Goal: Task Accomplishment & Management: Use online tool/utility

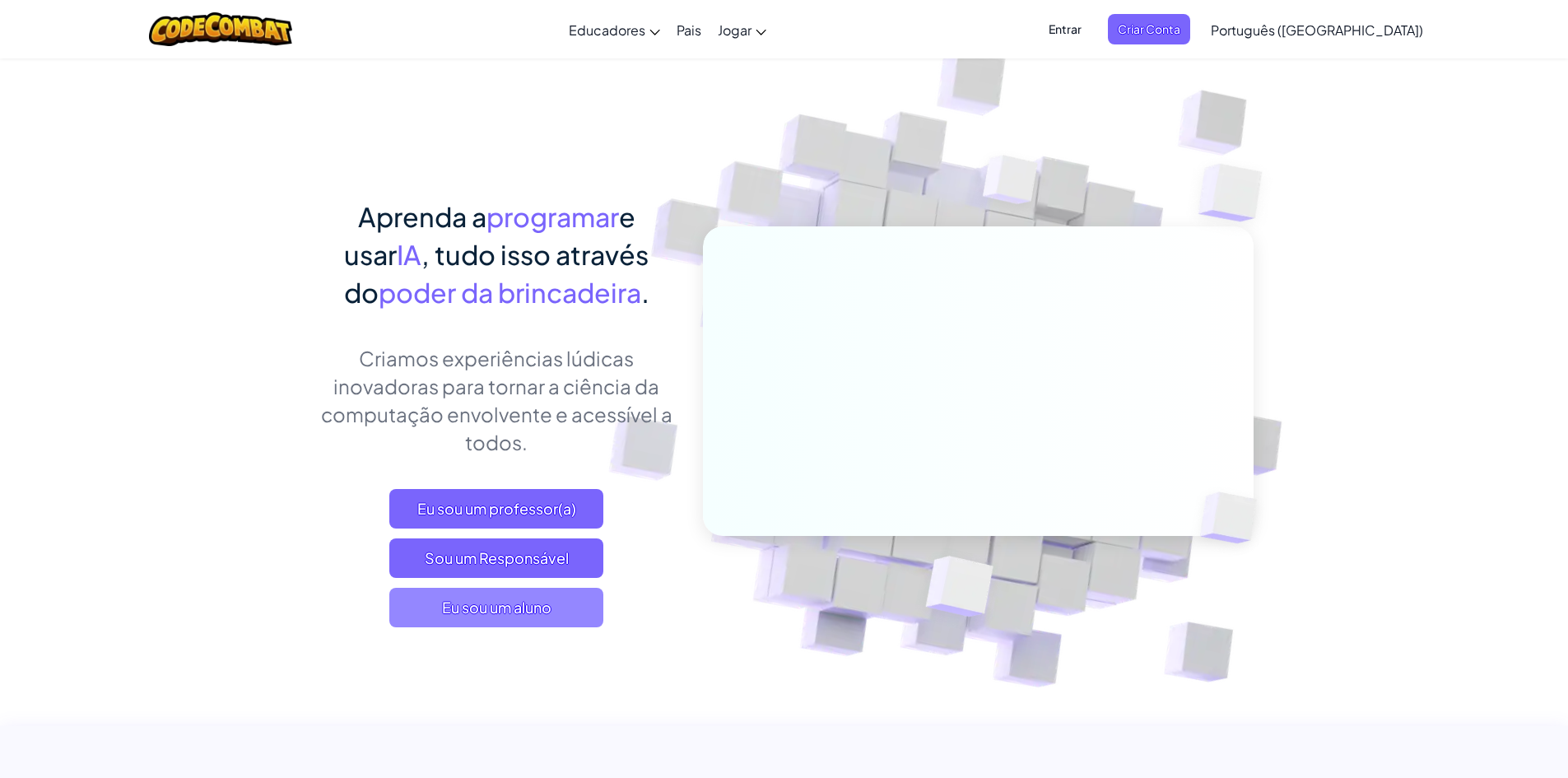
click at [542, 610] on font "Eu sou um aluno" at bounding box center [497, 607] width 109 height 19
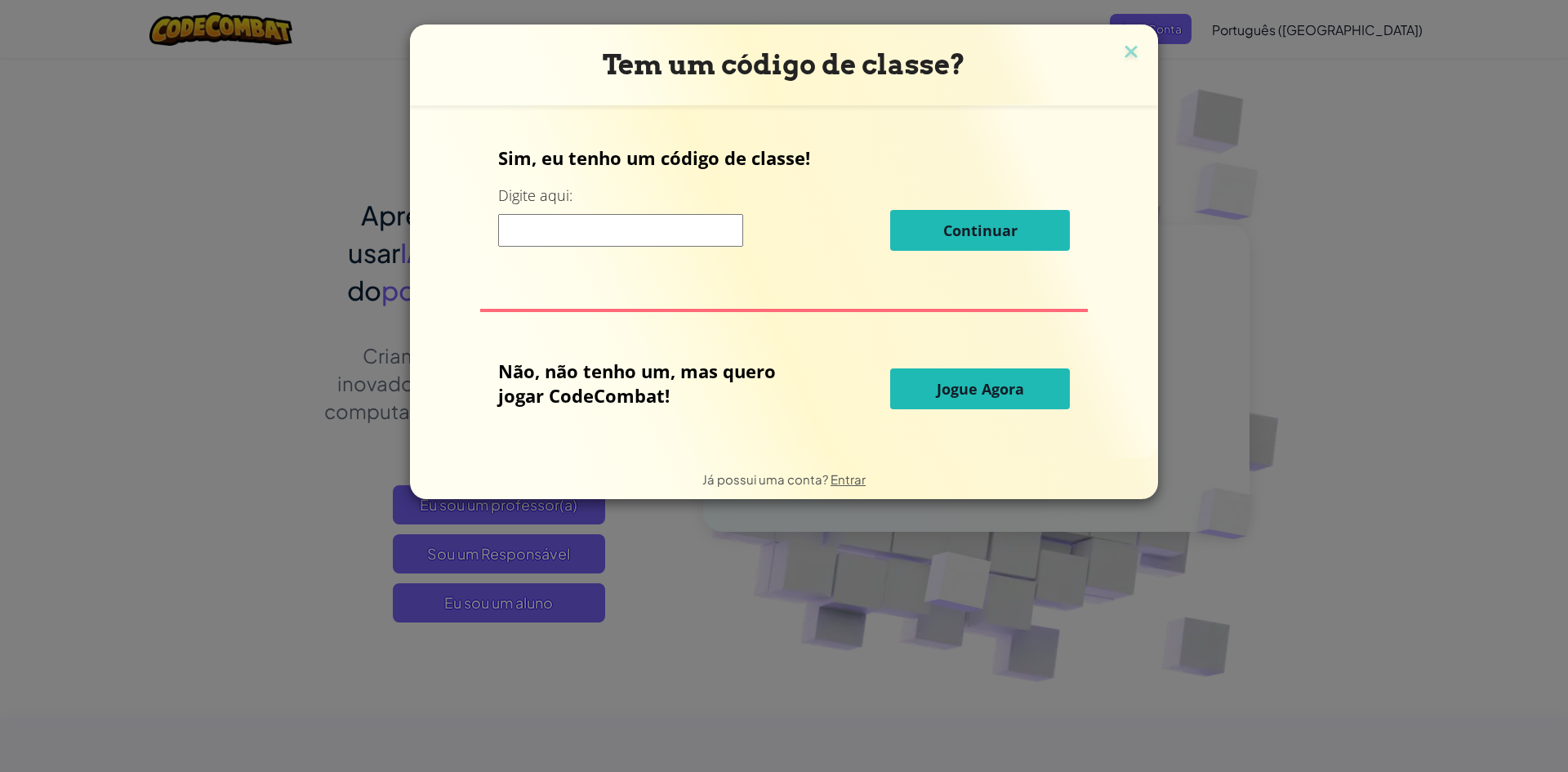
click at [618, 239] on input at bounding box center [621, 229] width 245 height 32
click at [998, 393] on font "Jogue Agora" at bounding box center [980, 389] width 88 height 20
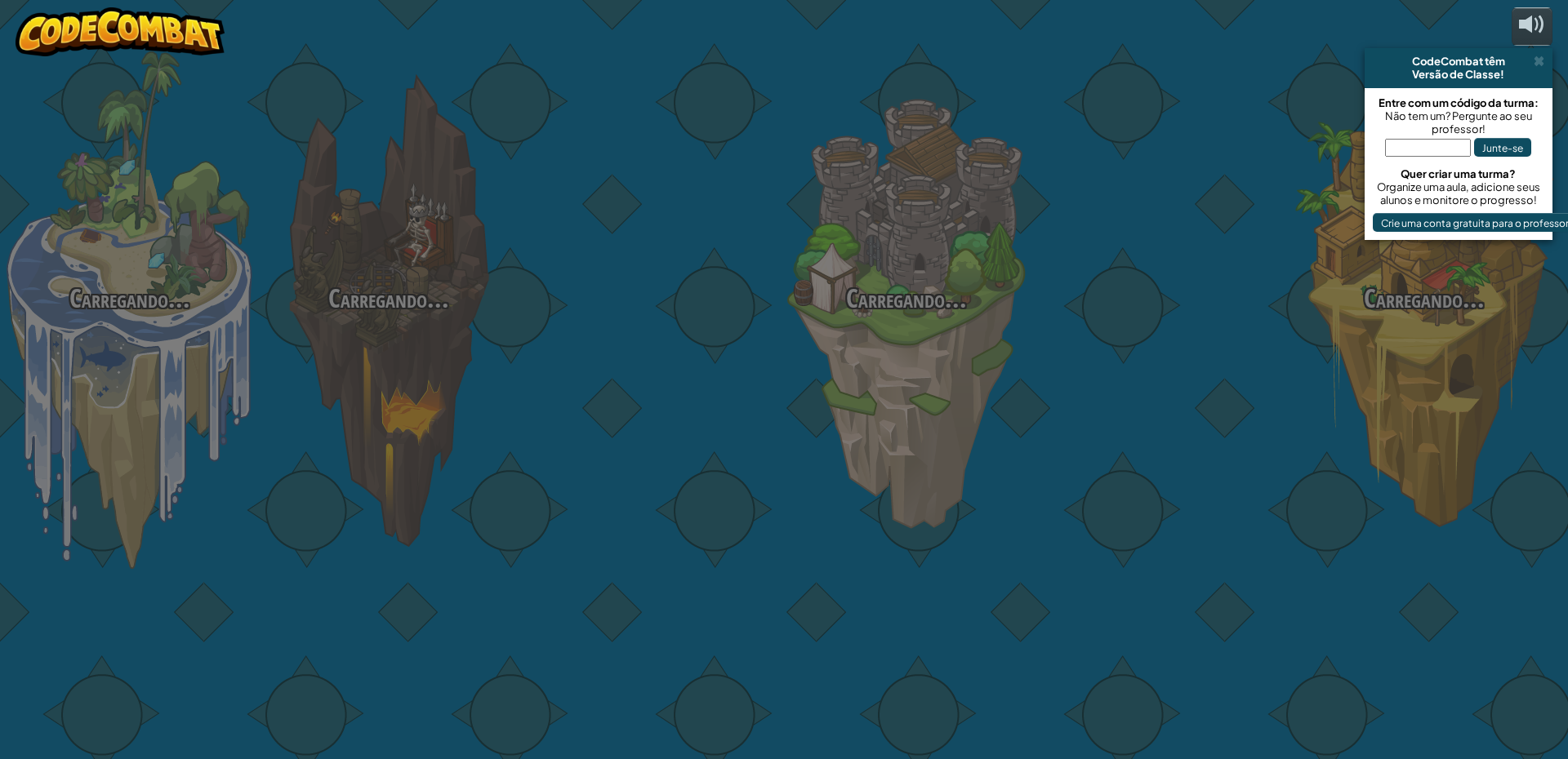
select select "pt-BR"
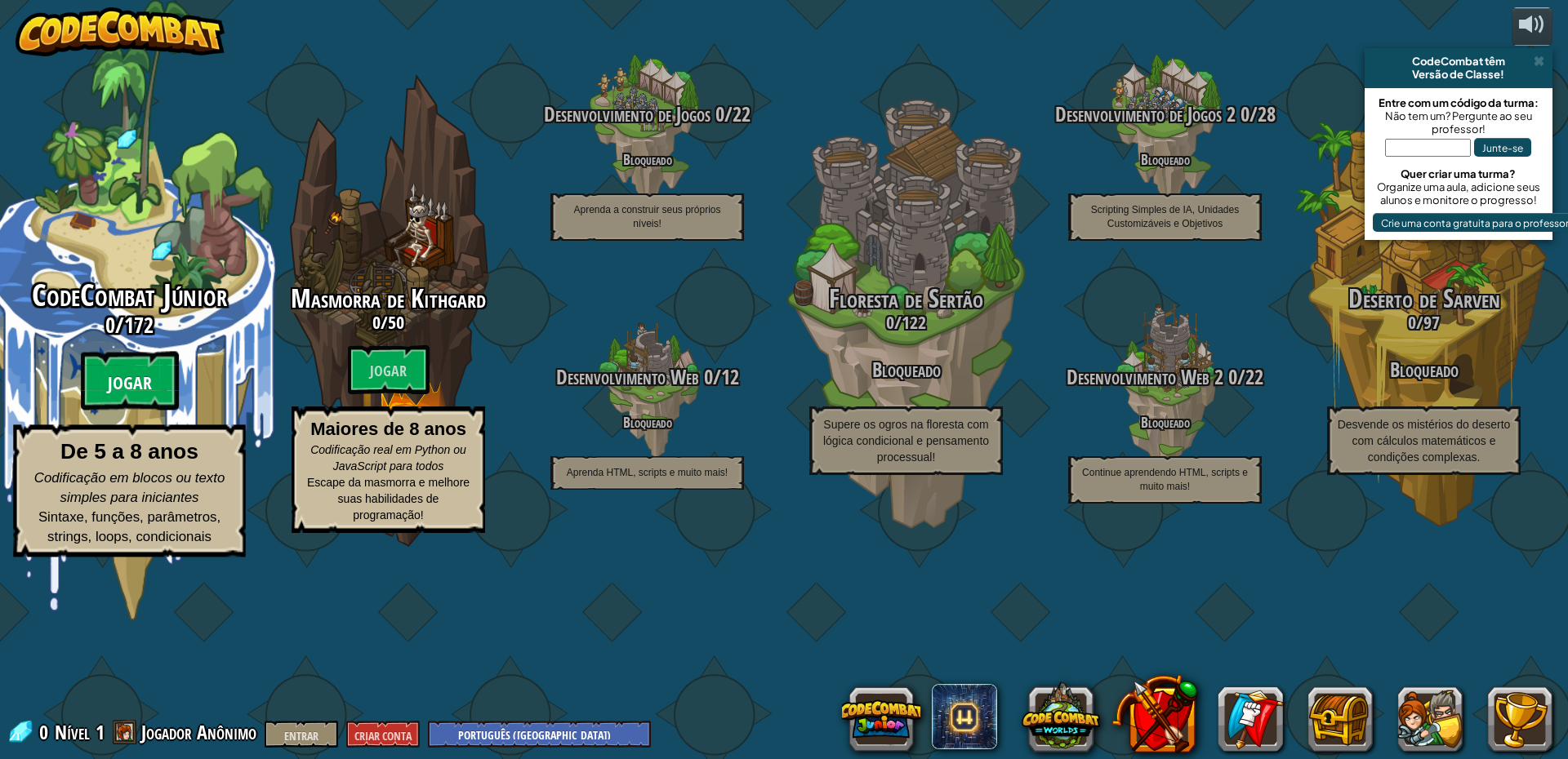
click at [139, 411] on btn "Jogar" at bounding box center [130, 381] width 98 height 59
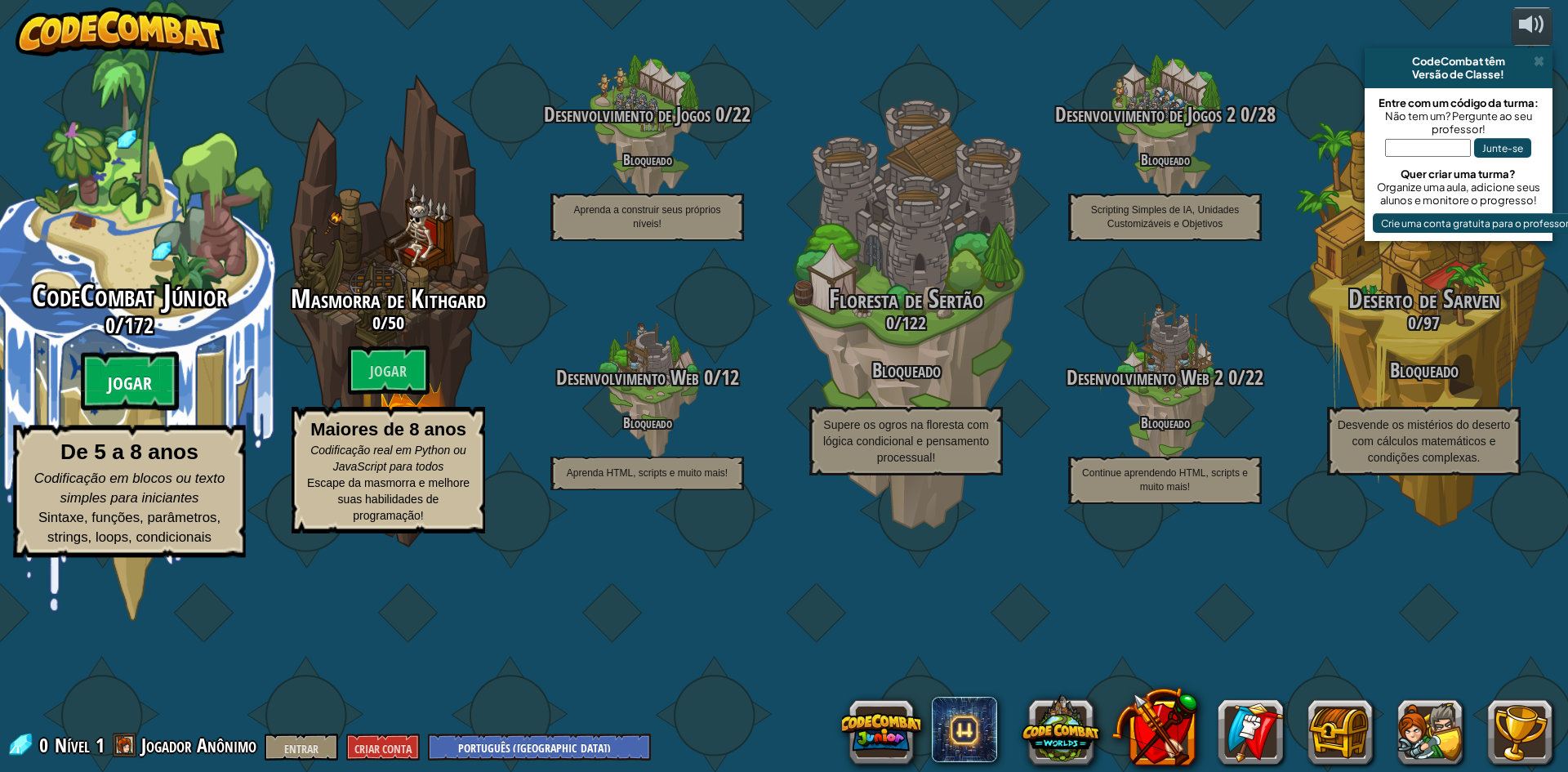
select select "pt-BR"
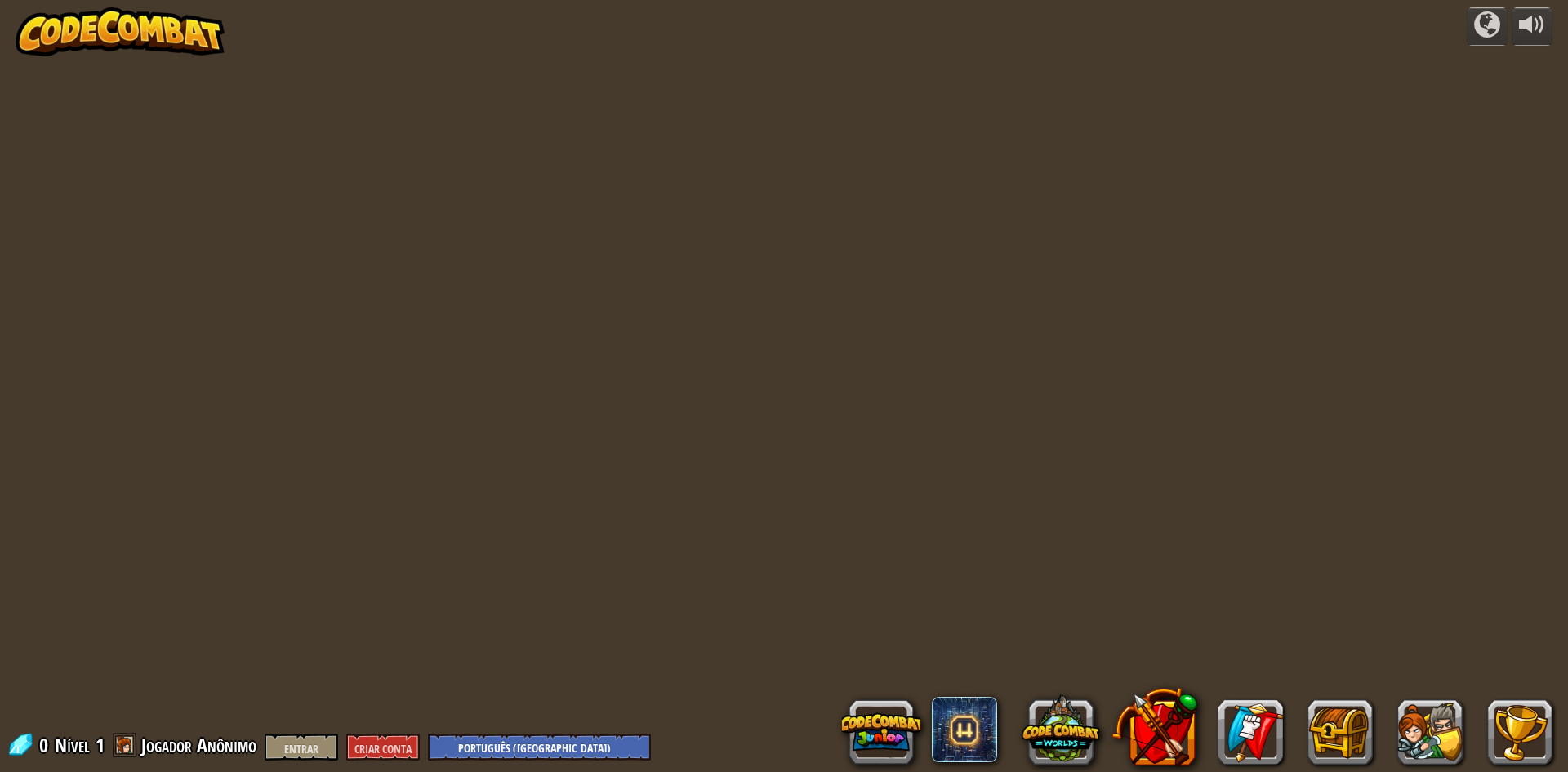
select select "pt-BR"
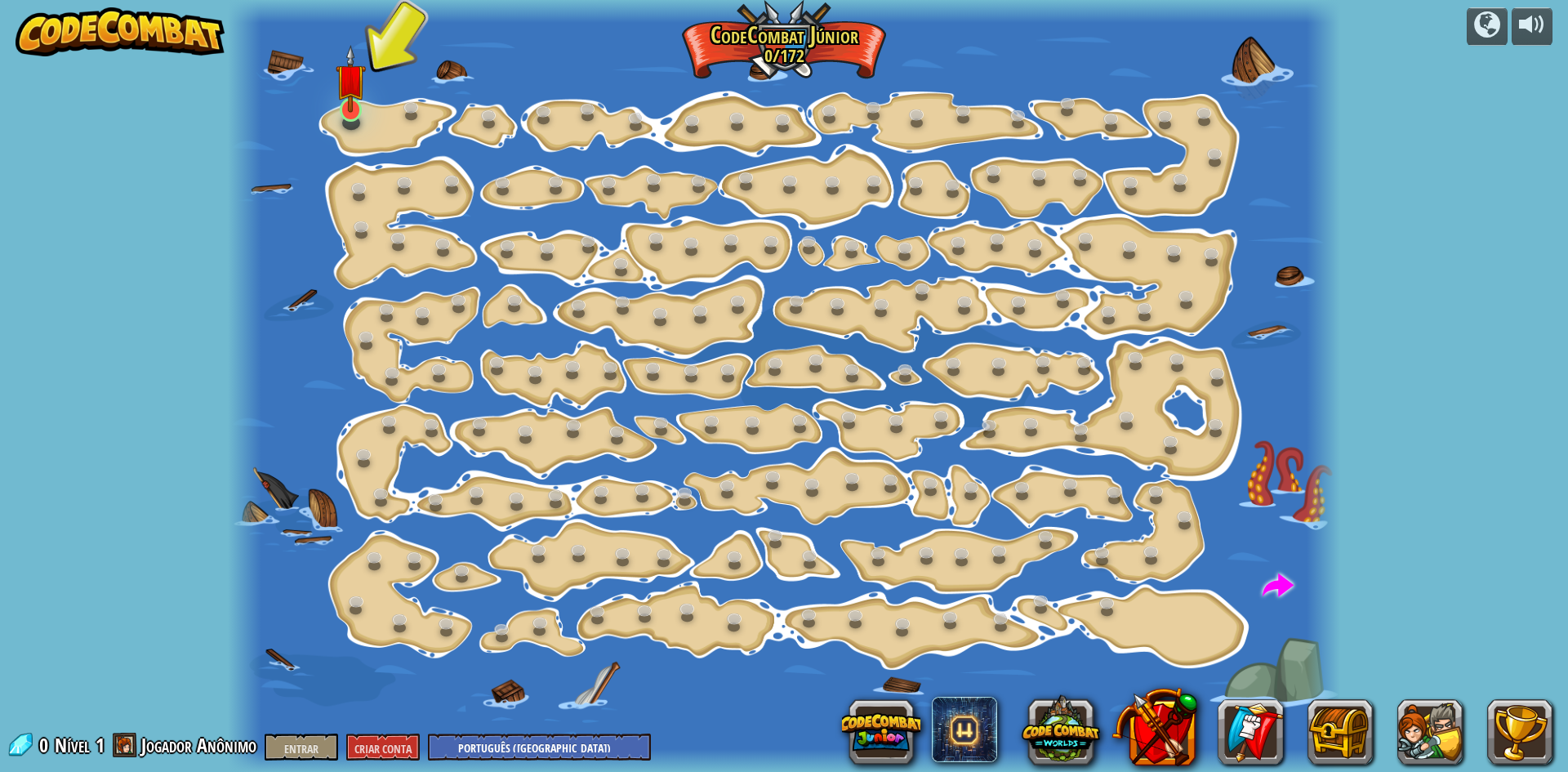
click at [358, 113] on img at bounding box center [350, 79] width 30 height 68
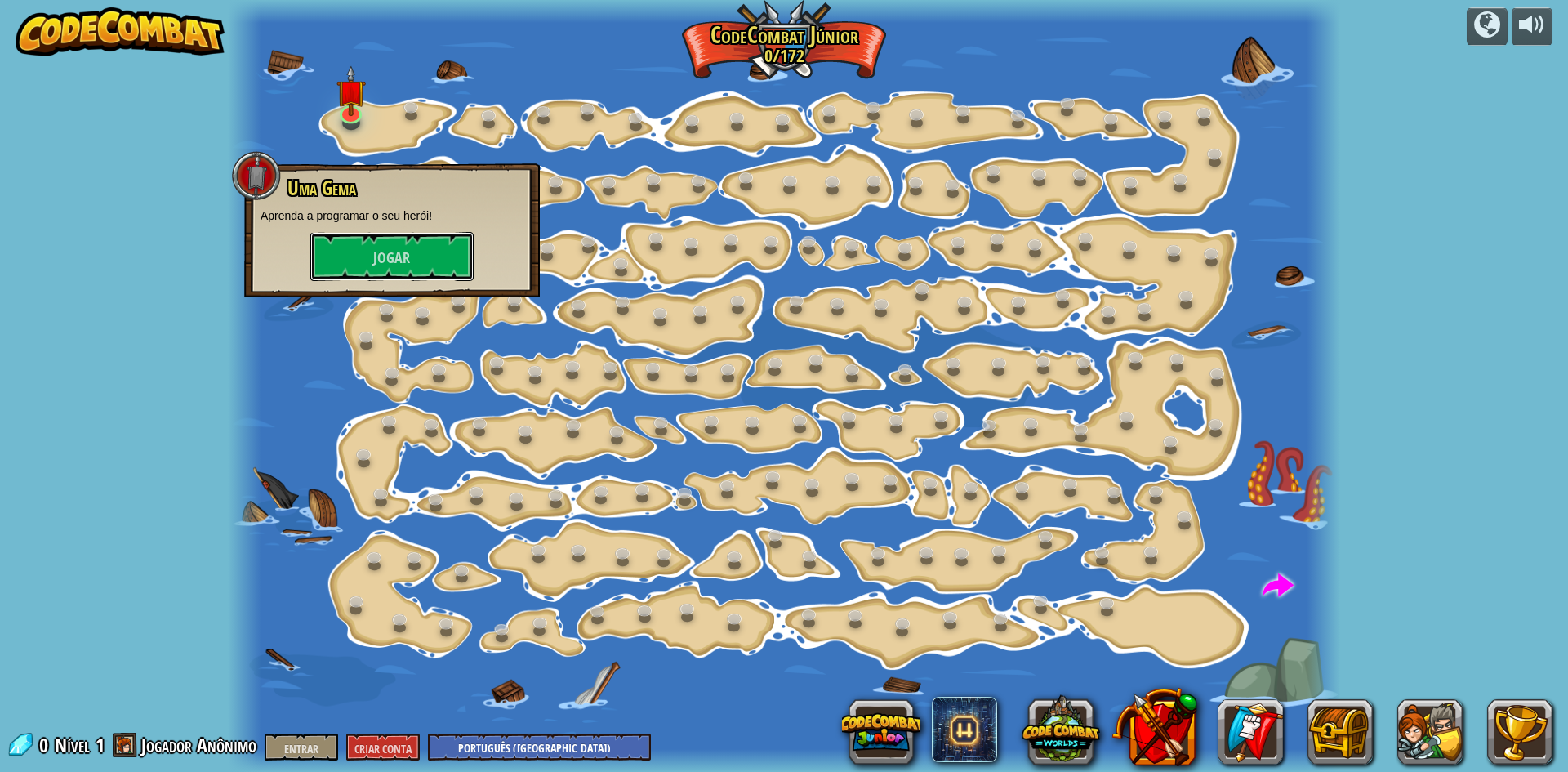
click at [387, 254] on font "Jogar" at bounding box center [392, 258] width 36 height 21
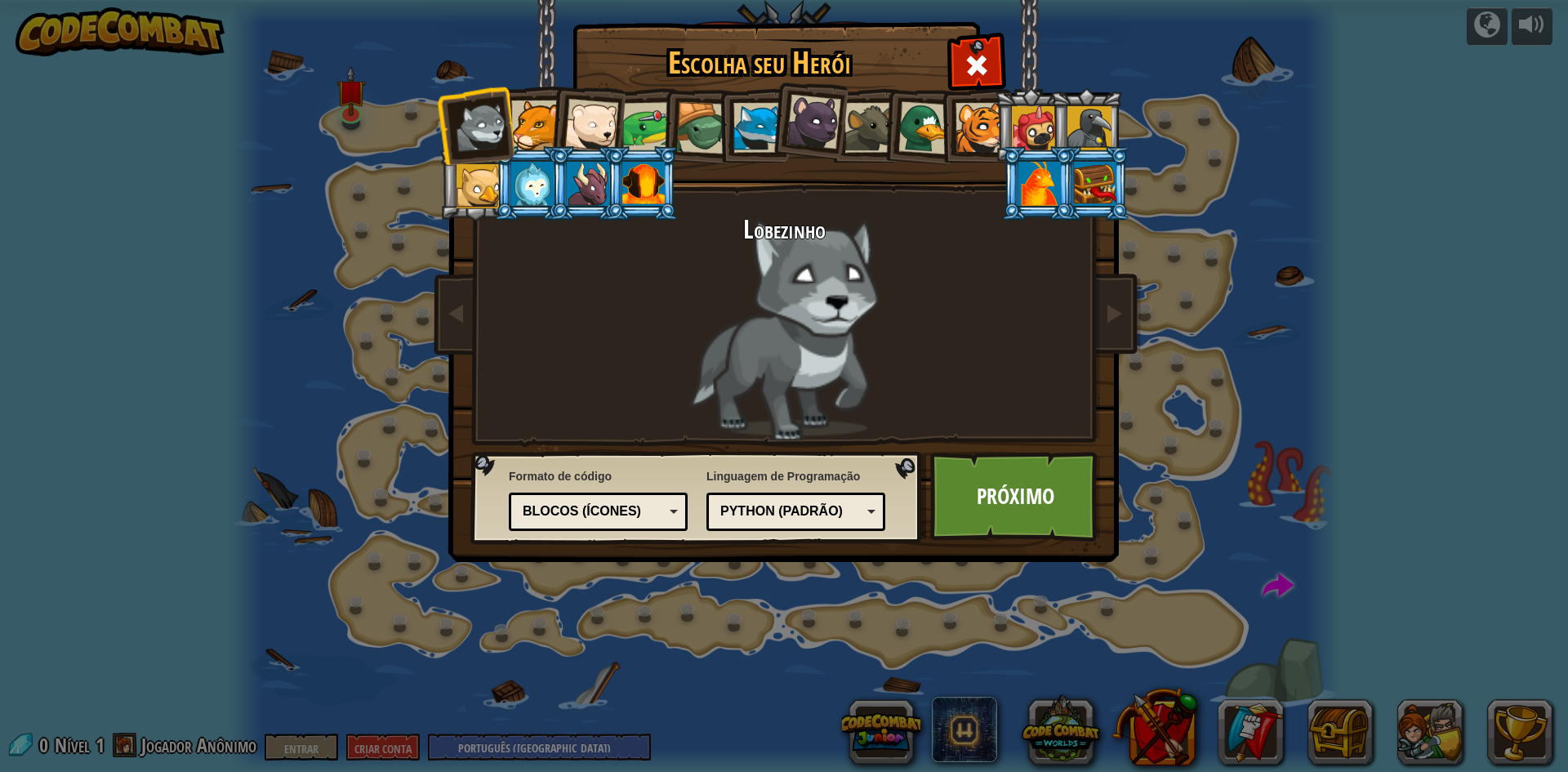
click at [530, 128] on div at bounding box center [536, 125] width 50 height 50
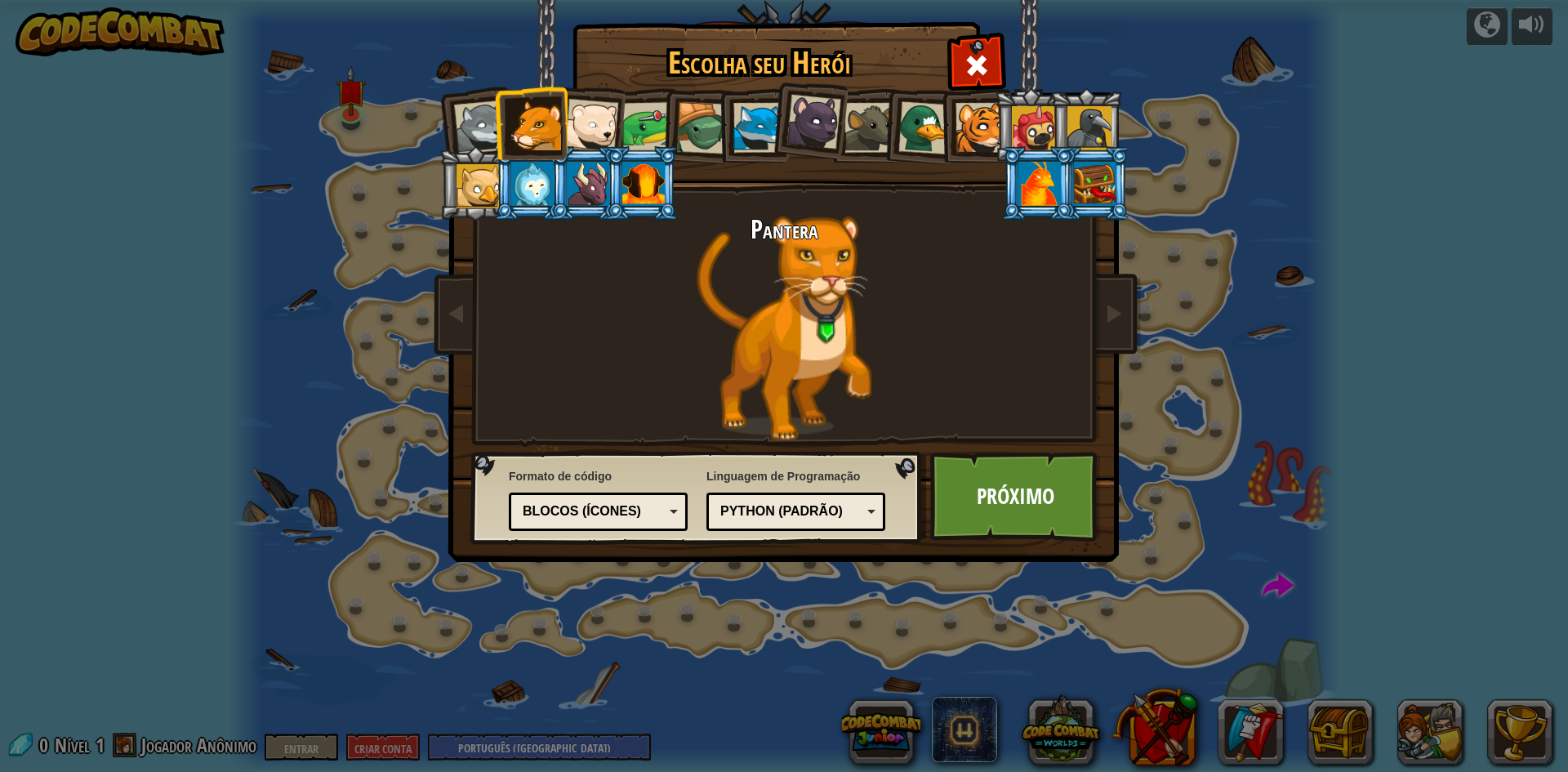
click at [522, 181] on div at bounding box center [532, 183] width 42 height 44
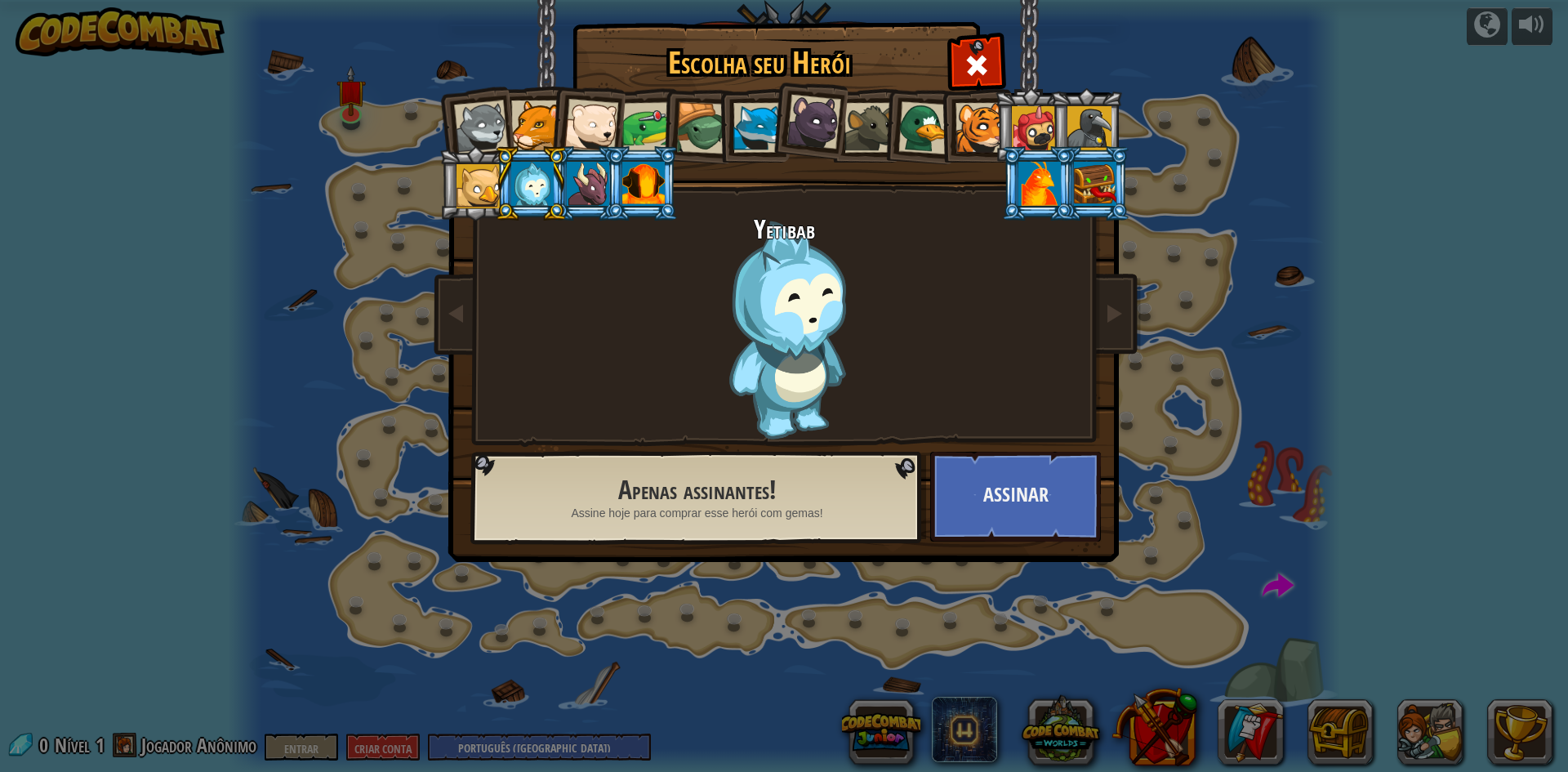
click at [595, 192] on div at bounding box center [588, 183] width 42 height 44
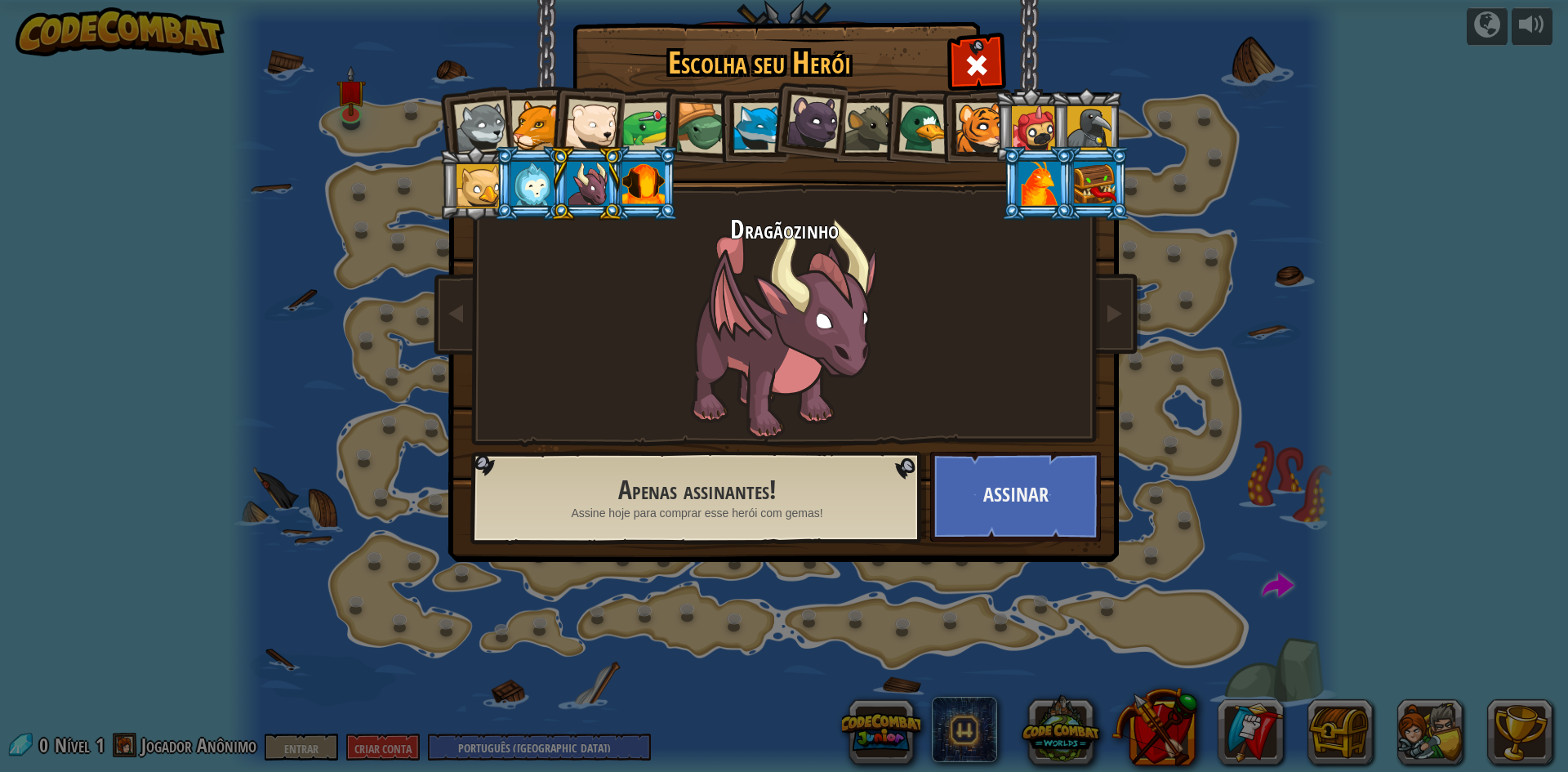
click at [509, 102] on li at bounding box center [475, 125] width 80 height 80
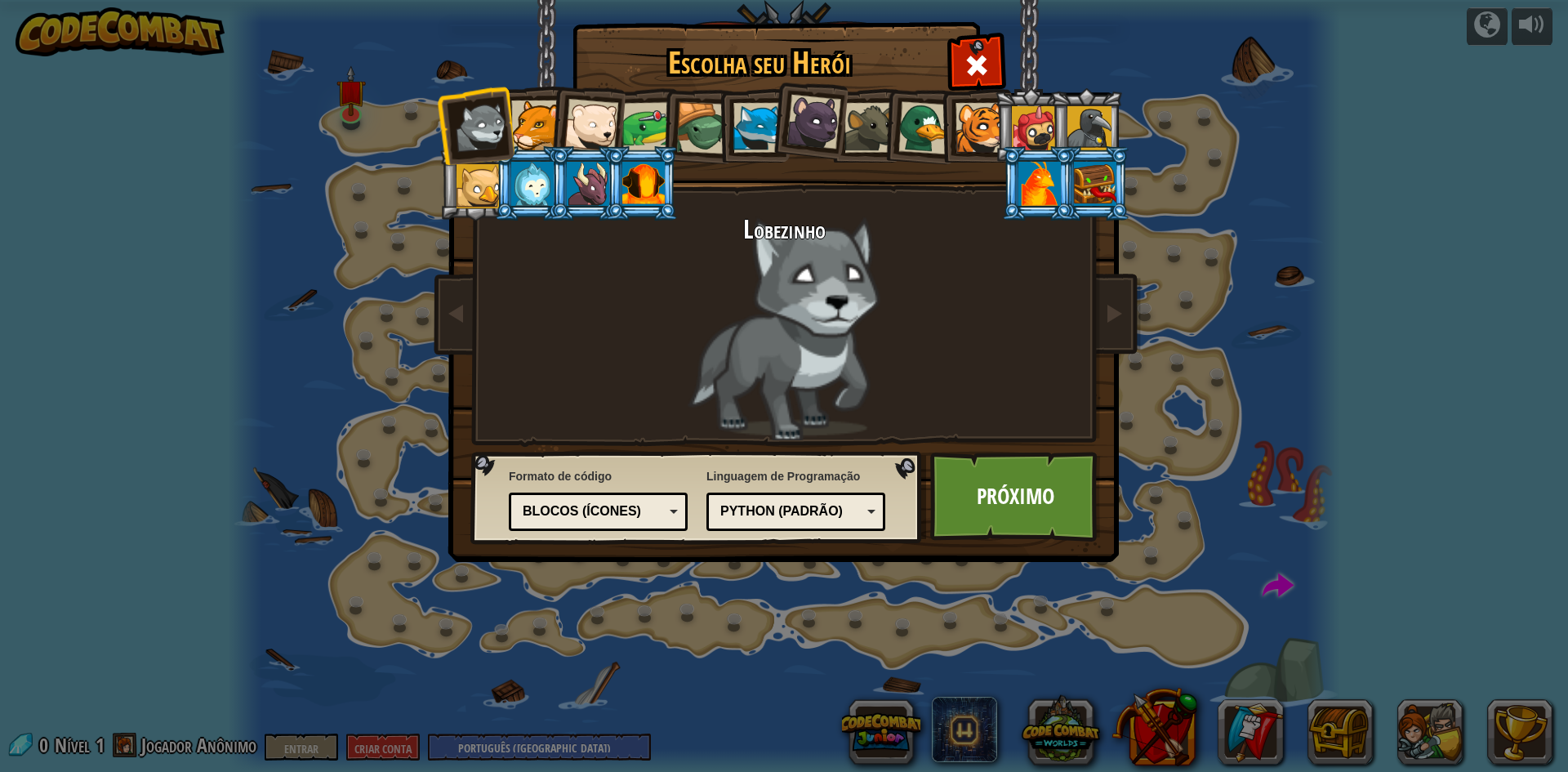
click at [706, 115] on div at bounding box center [702, 128] width 52 height 52
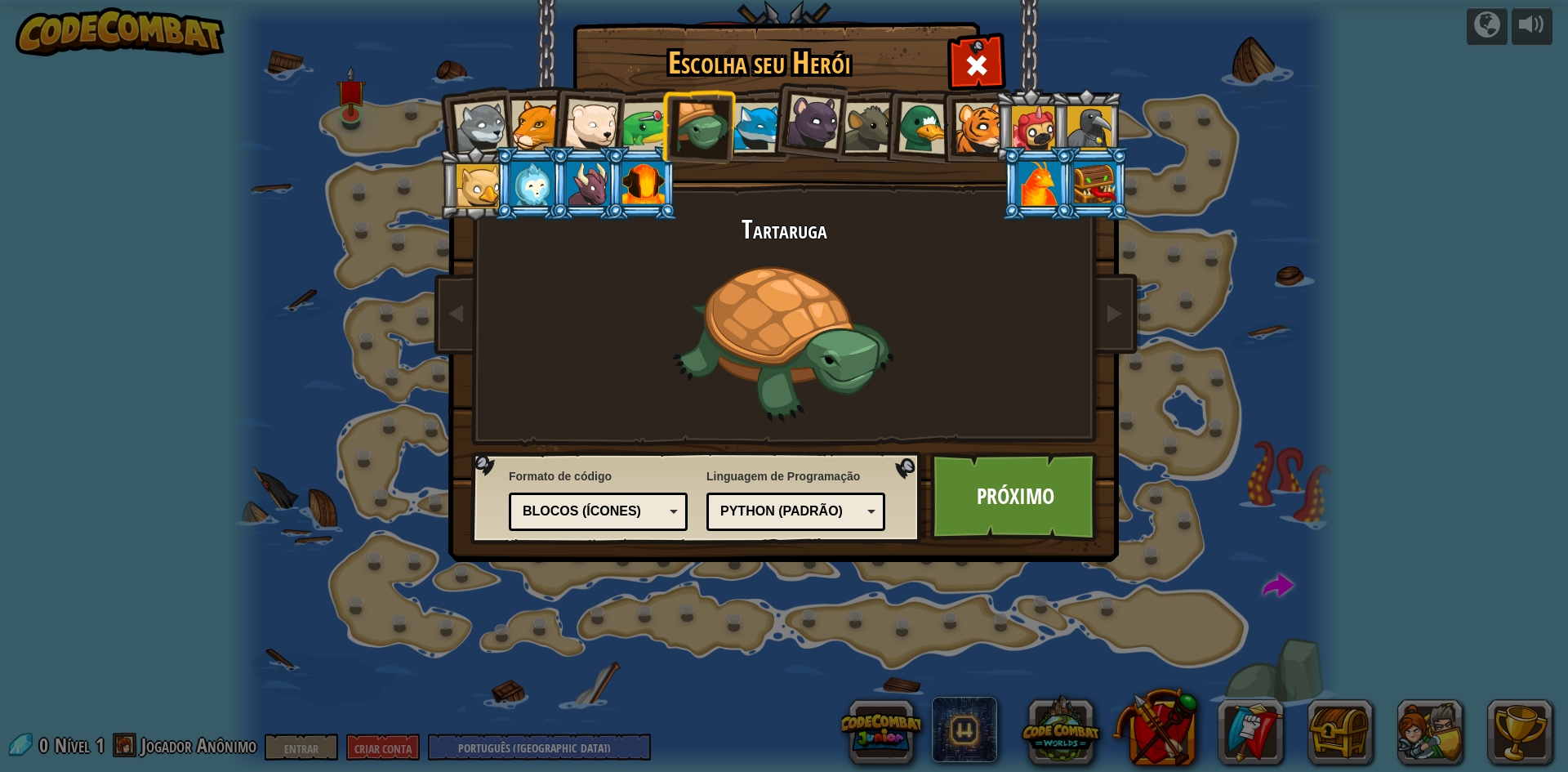
click at [745, 114] on div at bounding box center [758, 128] width 50 height 50
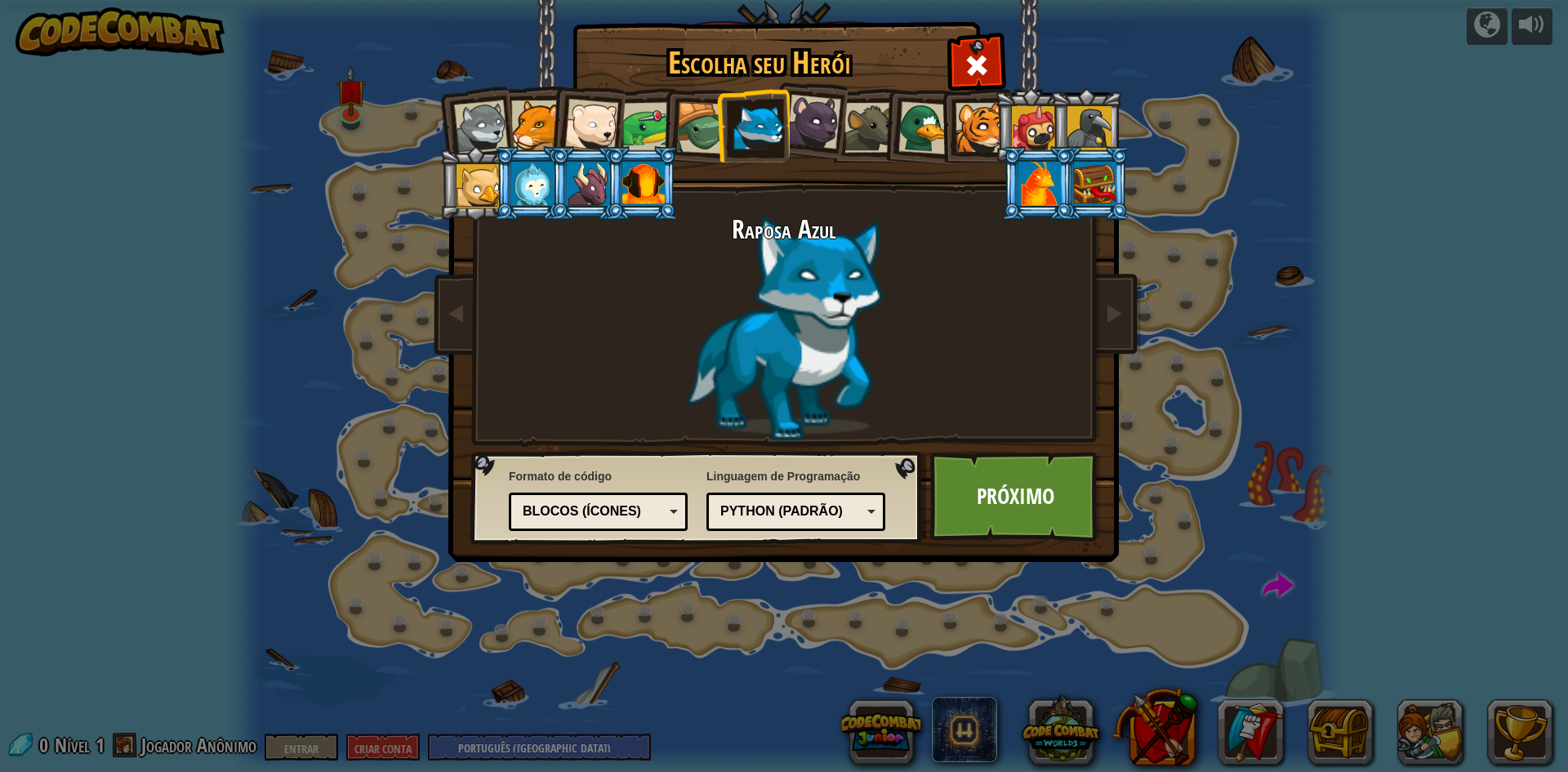
click at [808, 124] on div at bounding box center [814, 122] width 55 height 55
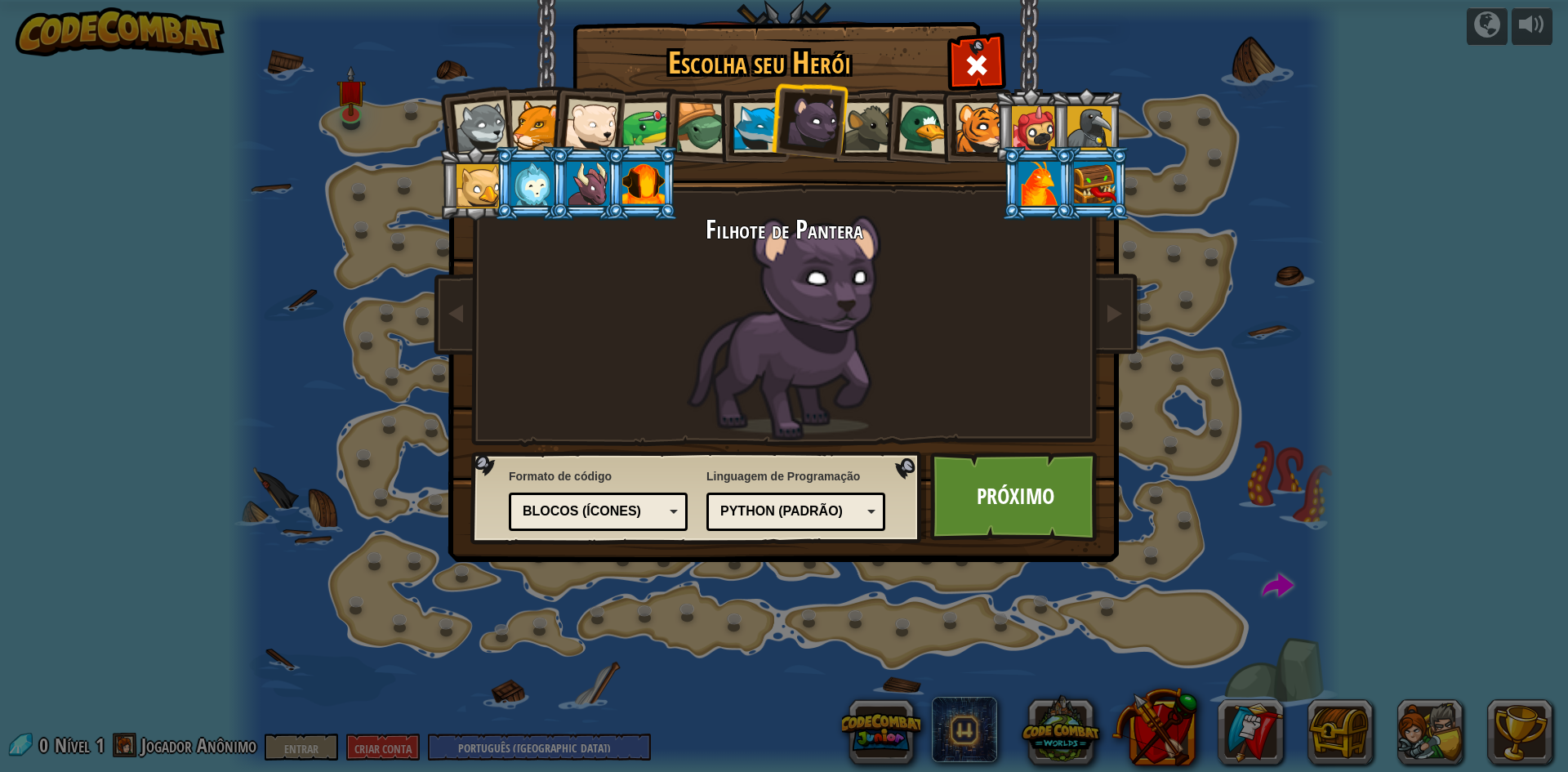
click at [873, 131] on div at bounding box center [869, 128] width 50 height 50
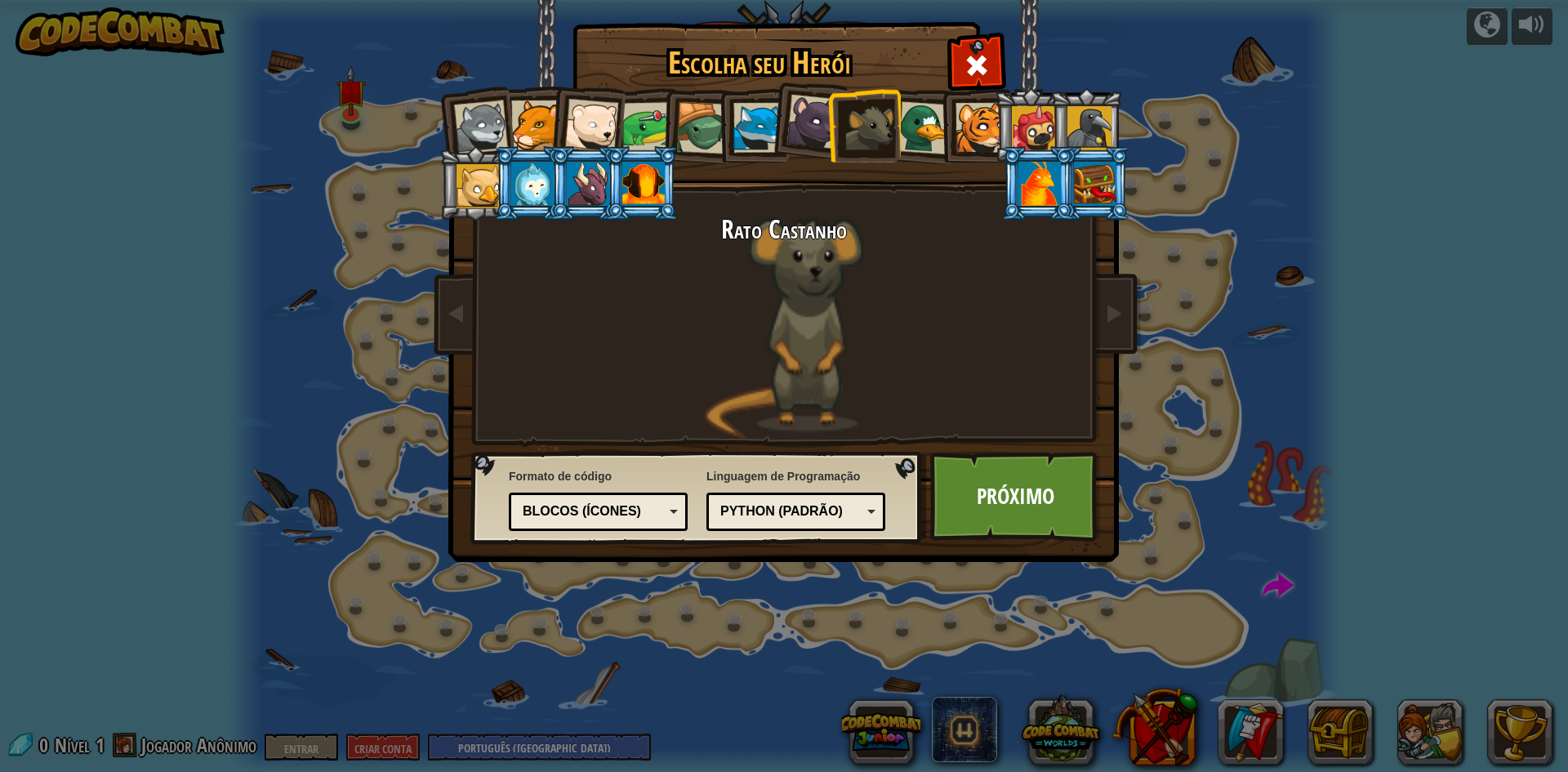
click at [934, 130] on div at bounding box center [925, 128] width 53 height 53
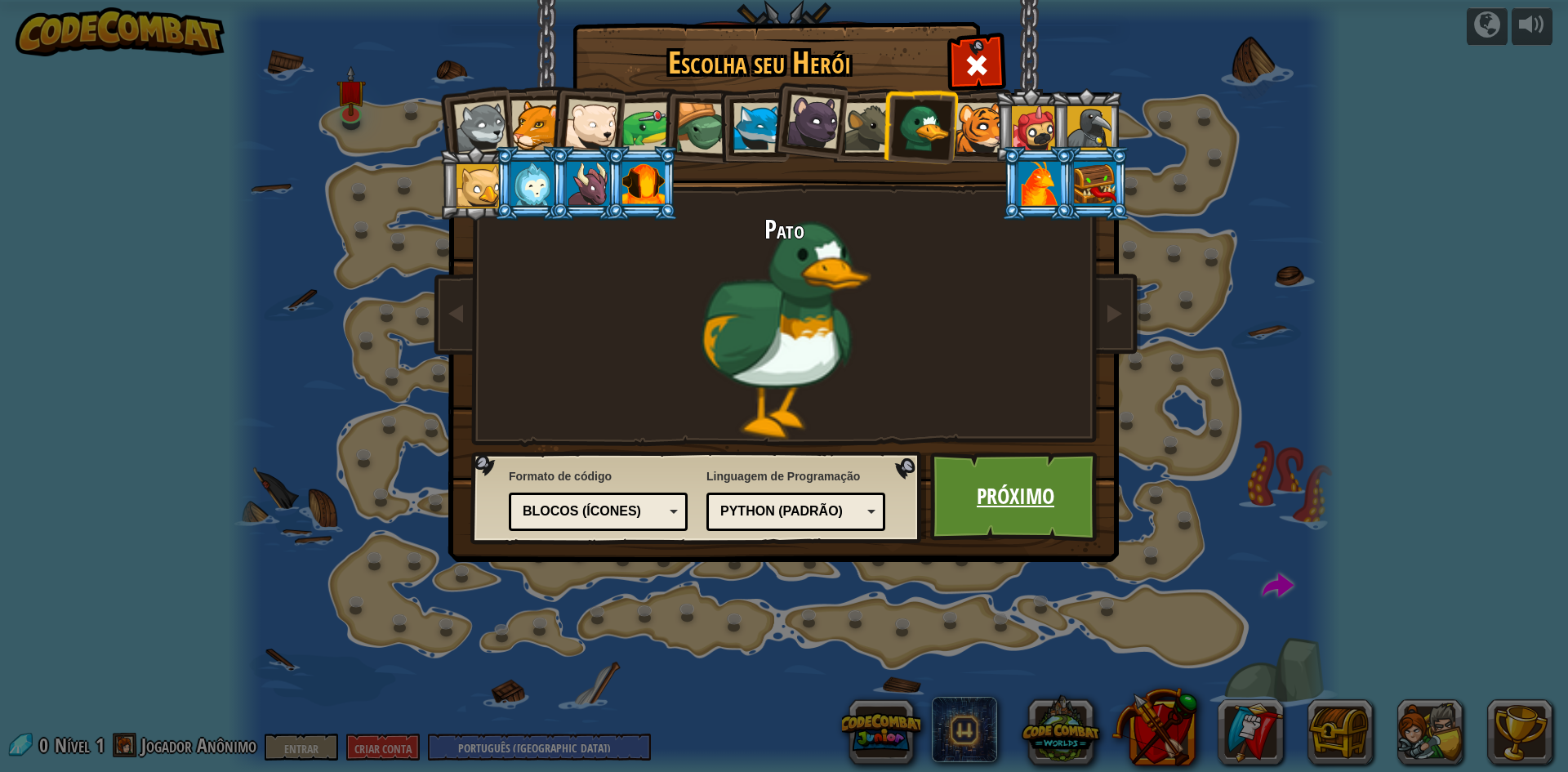
click at [1041, 471] on link "Próximo" at bounding box center [1016, 497] width 171 height 90
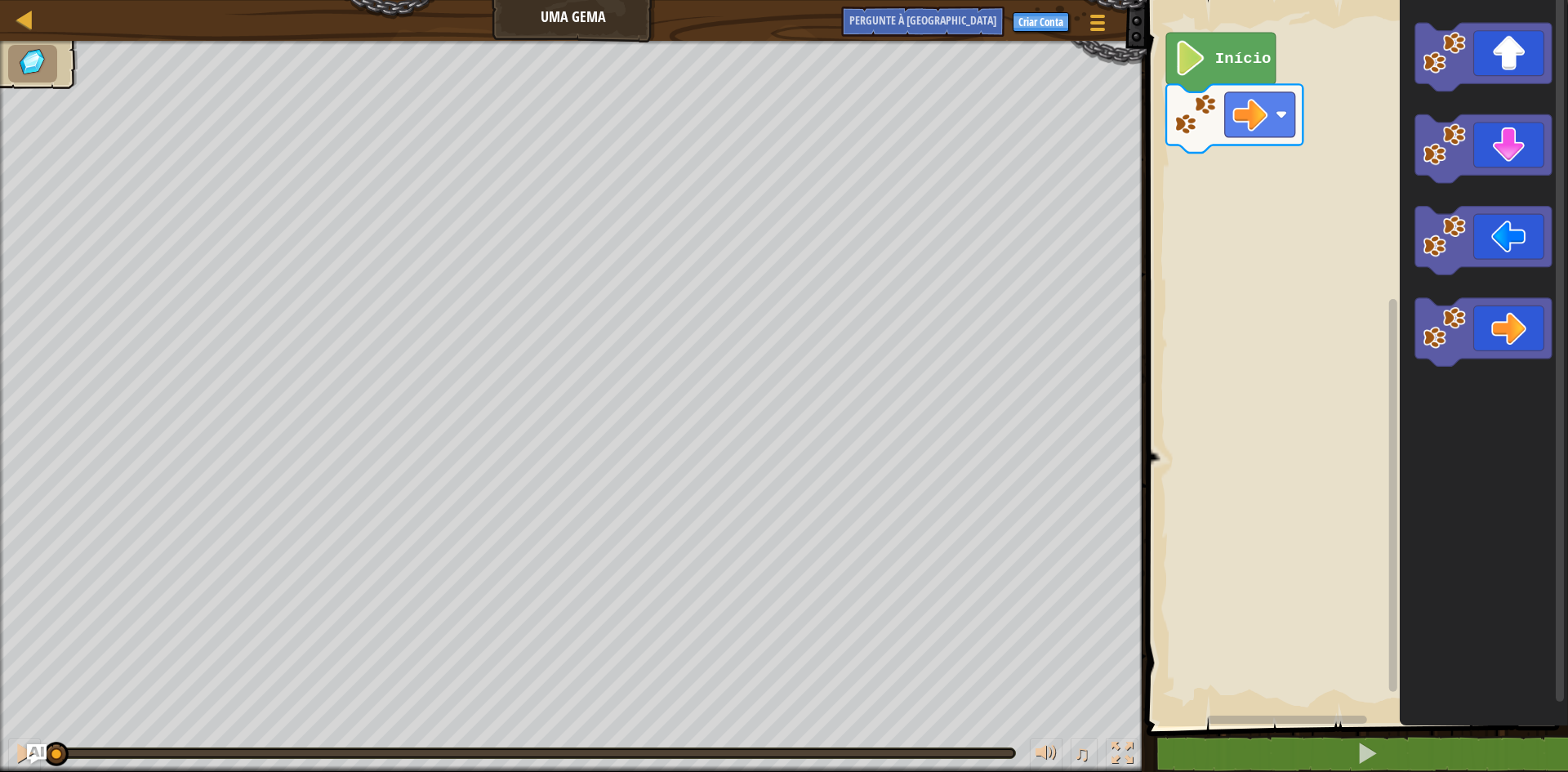
click at [1201, 83] on icon "Espaço de trabalho do Blockly" at bounding box center [1221, 62] width 109 height 60
click at [1201, 69] on image "Espaço de trabalho do Blockly" at bounding box center [1191, 58] width 33 height 35
click at [1185, 73] on image "Espaço de trabalho do Blockly" at bounding box center [1191, 58] width 33 height 35
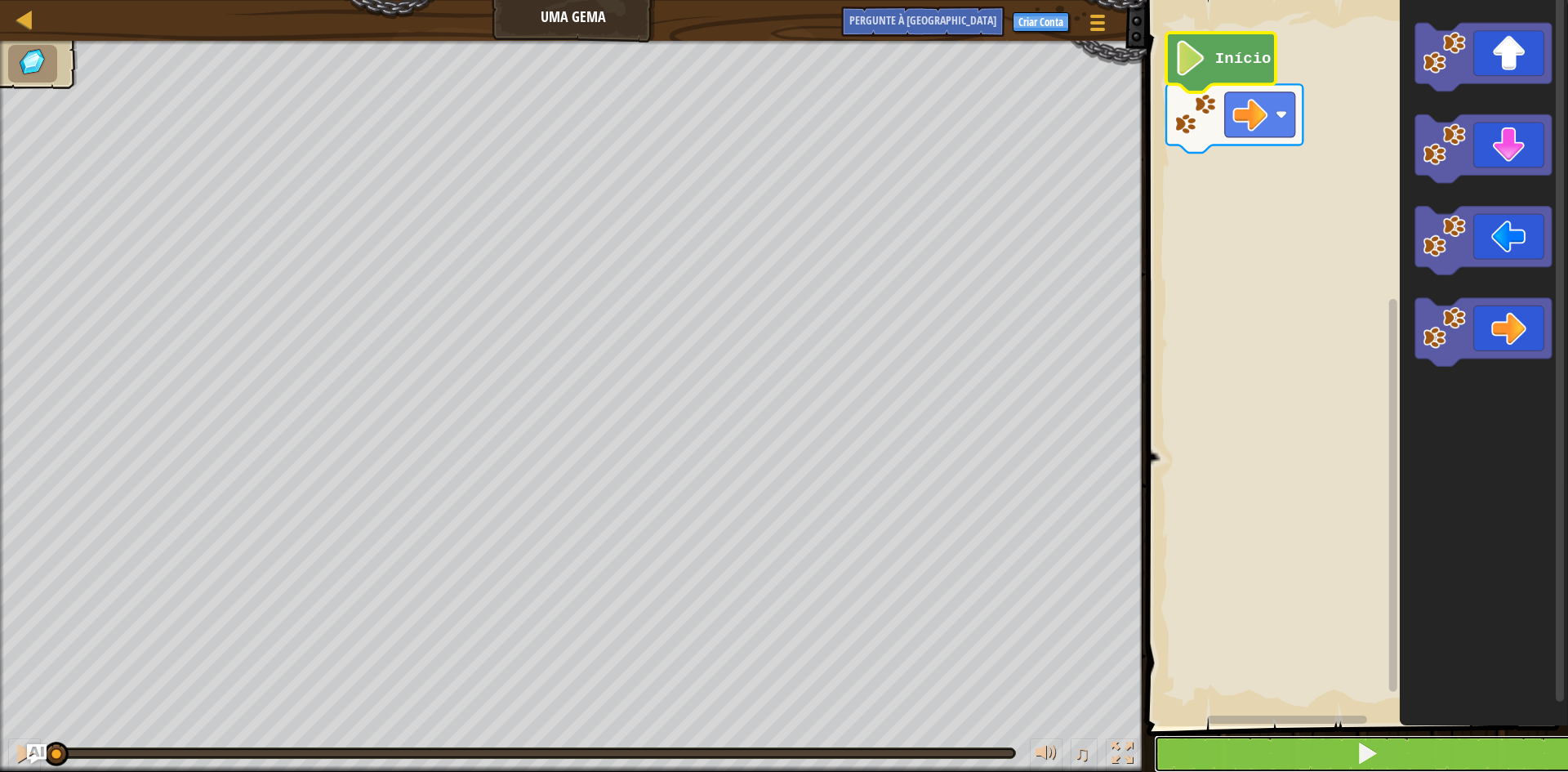
click at [1359, 761] on span at bounding box center [1368, 754] width 23 height 23
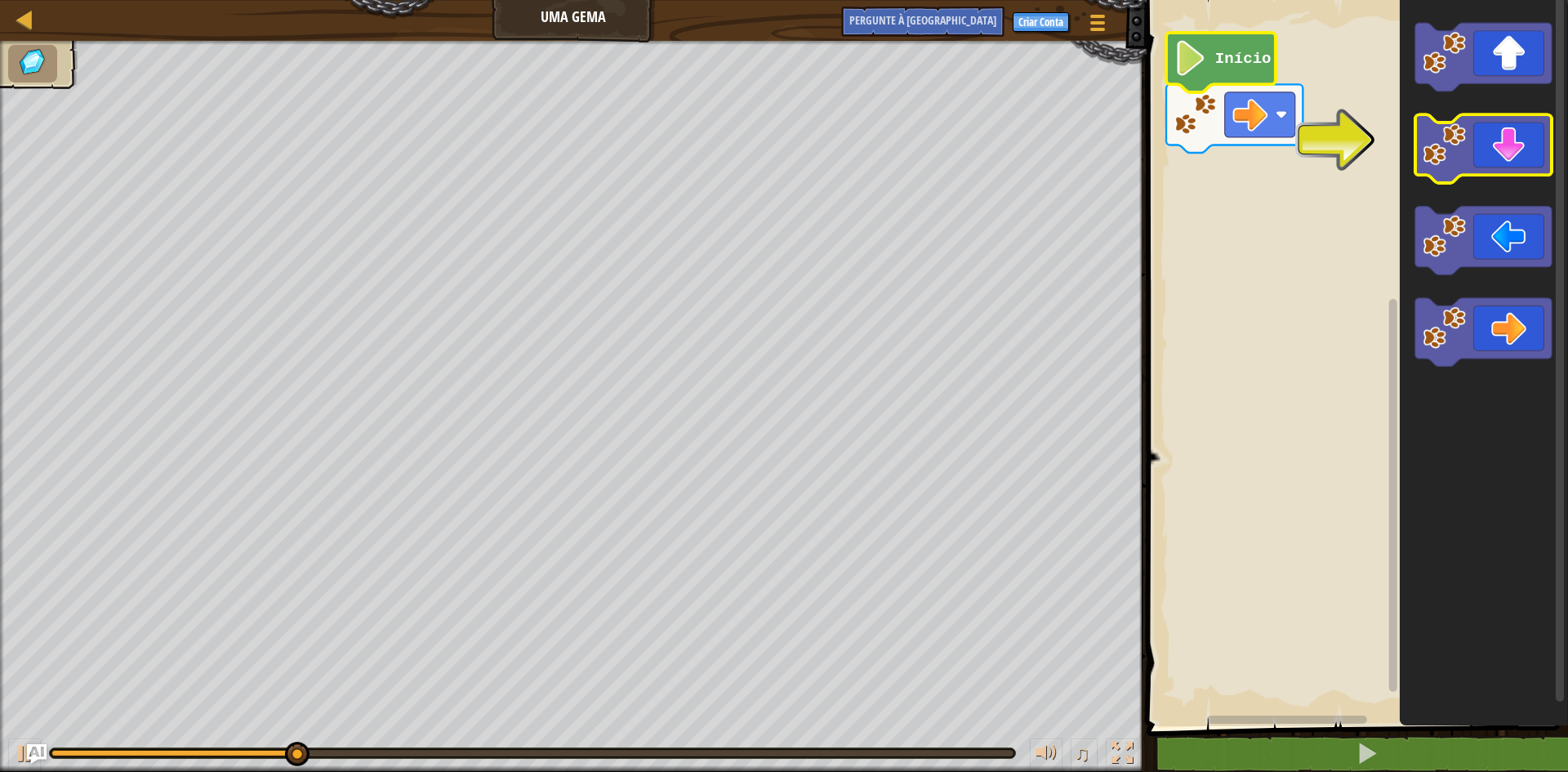
click at [1452, 136] on image "Espaço de trabalho do Blockly" at bounding box center [1444, 145] width 43 height 43
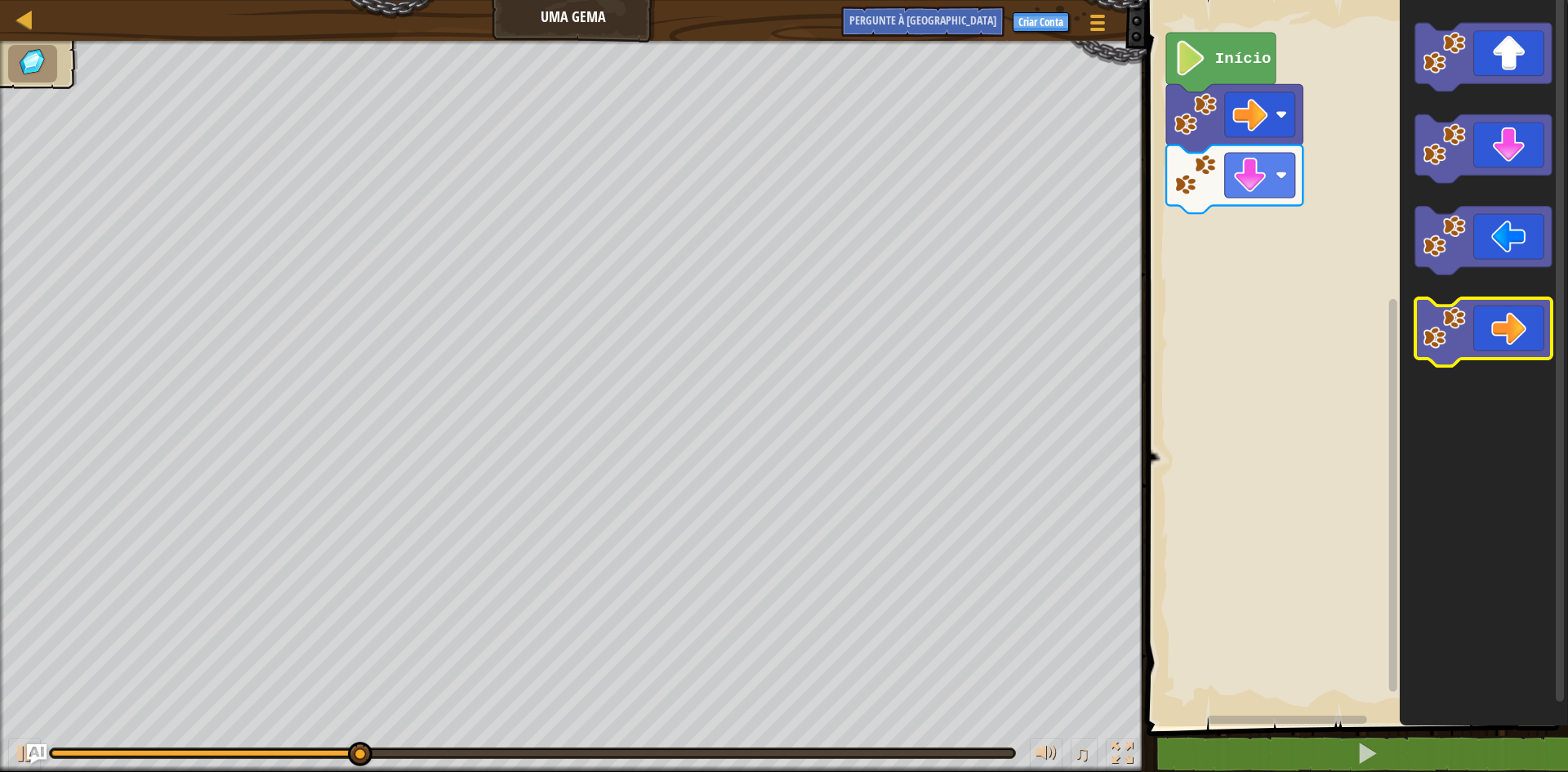
click at [1482, 345] on icon "Espaço de trabalho do Blockly" at bounding box center [1484, 332] width 137 height 69
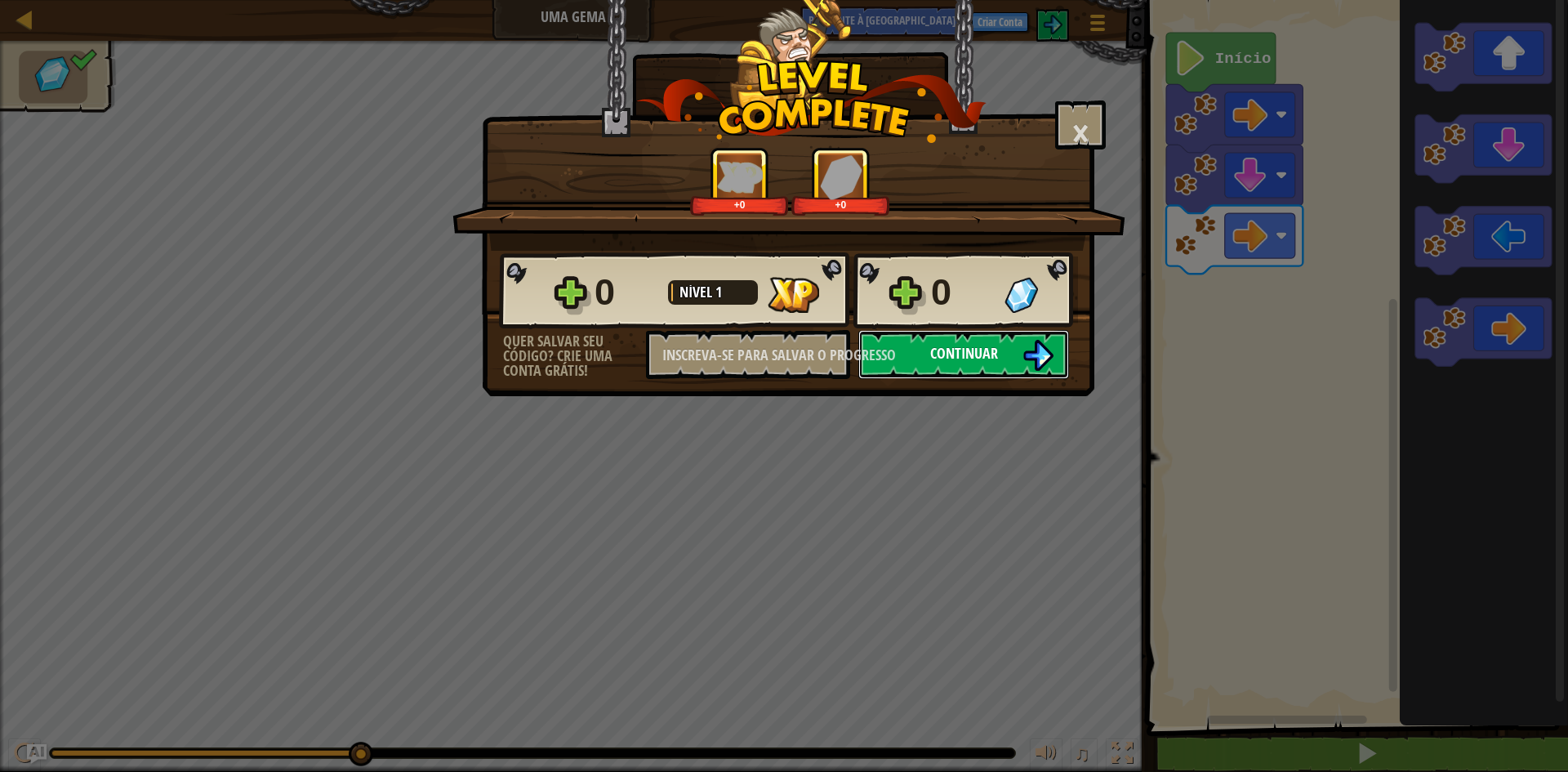
click at [1000, 355] on button "Continuar" at bounding box center [964, 355] width 211 height 49
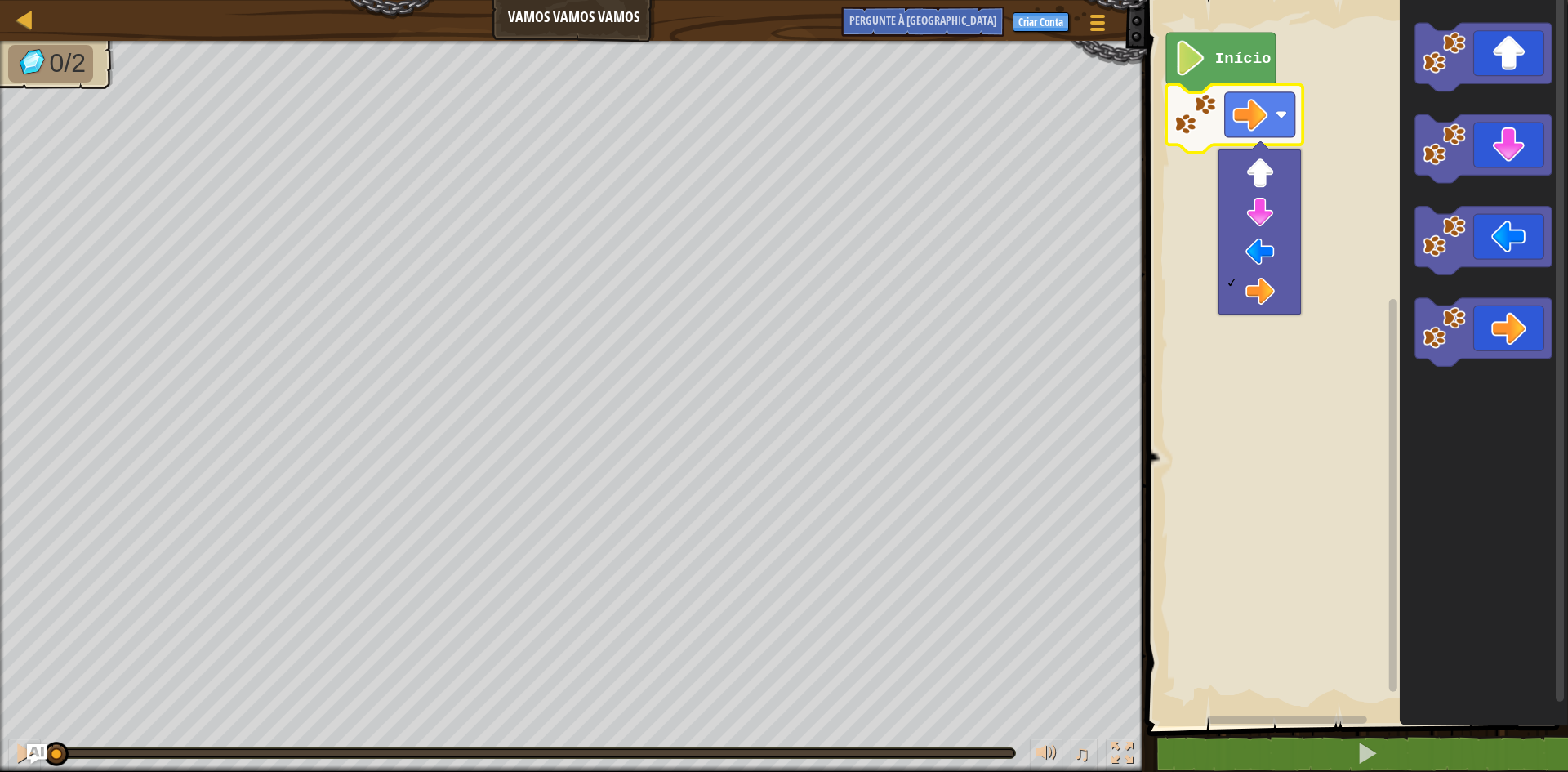
click at [1209, 59] on icon "Espaço de trabalho do Blockly" at bounding box center [1221, 62] width 109 height 60
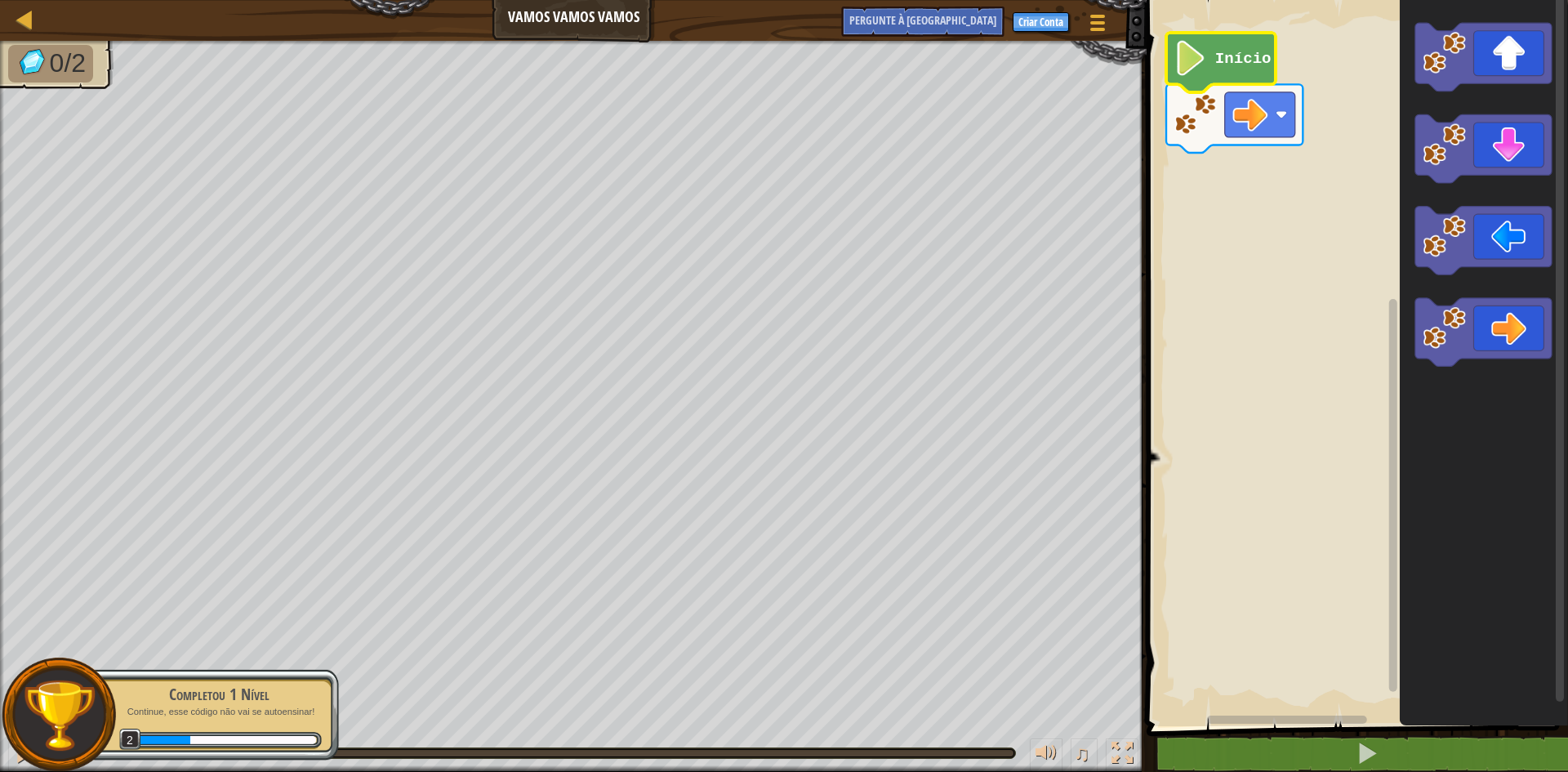
click at [1212, 68] on icon "Espaço de trabalho do Blockly" at bounding box center [1221, 62] width 109 height 60
click at [1212, 70] on icon "Espaço de trabalho do Blockly" at bounding box center [1221, 62] width 109 height 60
click at [1216, 137] on icon "Espaço de trabalho do Blockly" at bounding box center [1234, 118] width 137 height 69
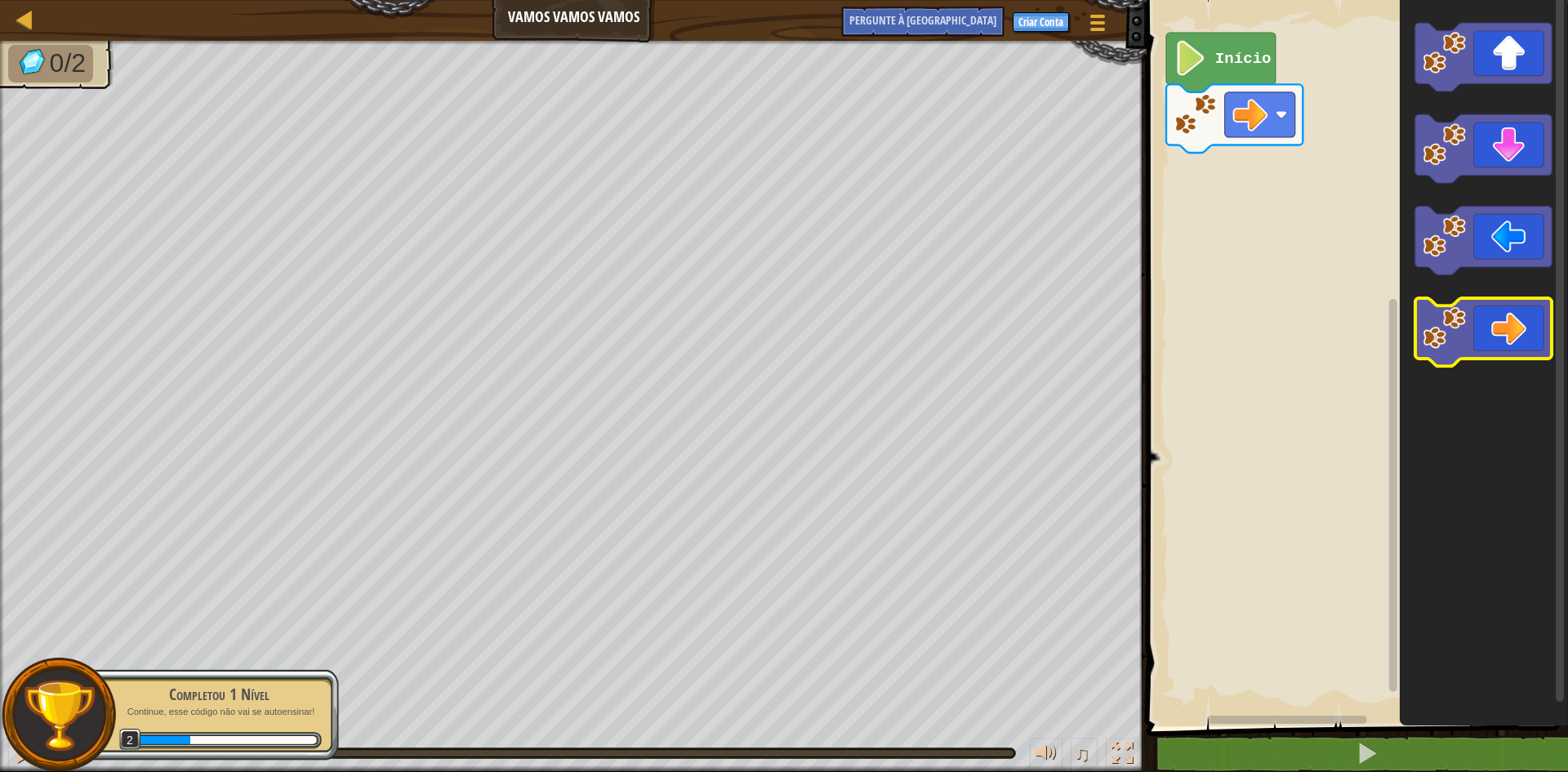
click at [1517, 331] on icon "Espaço de trabalho do Blockly" at bounding box center [1484, 332] width 137 height 69
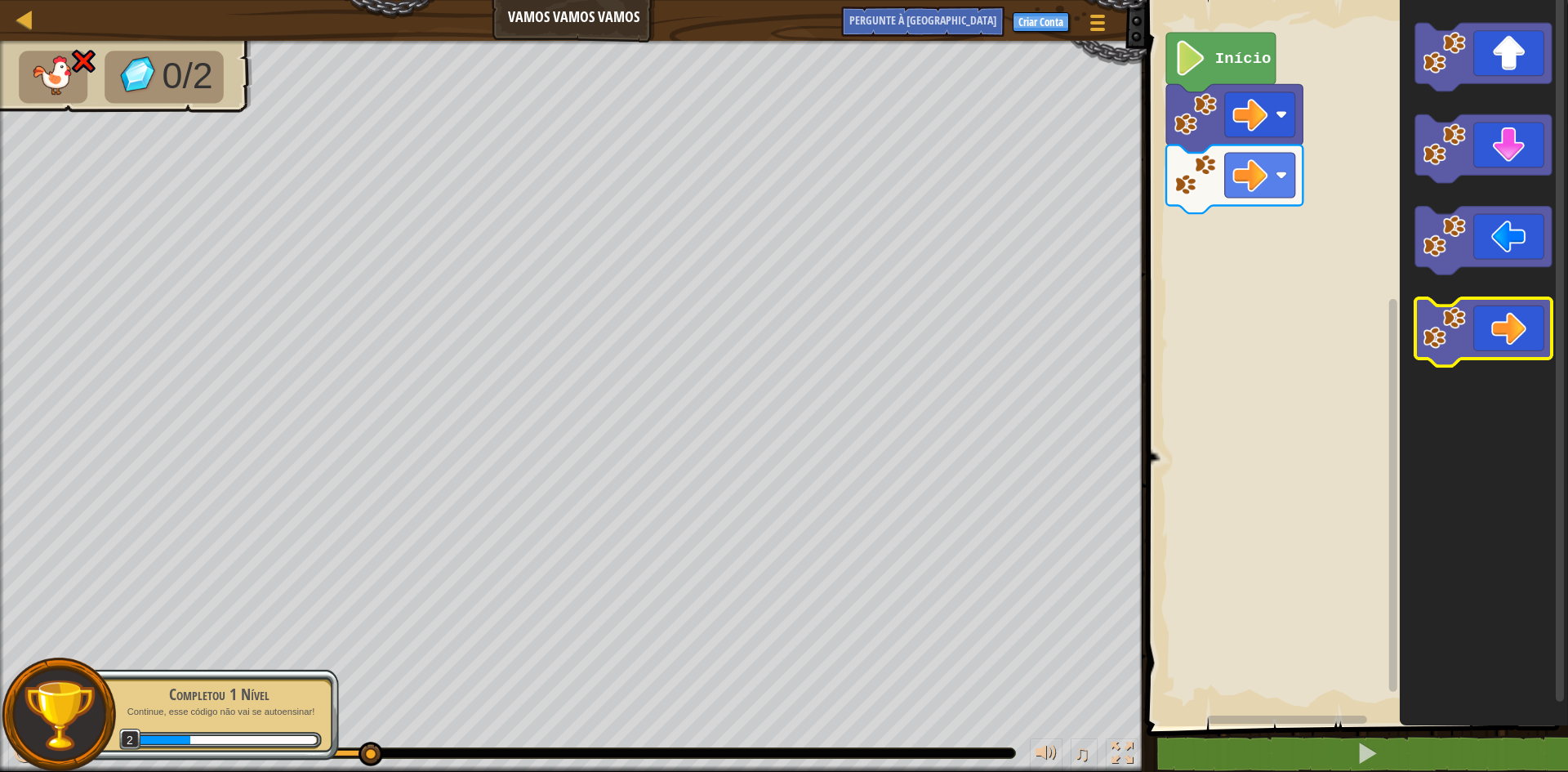
click at [1475, 333] on icon "Espaço de trabalho do Blockly" at bounding box center [1484, 332] width 137 height 69
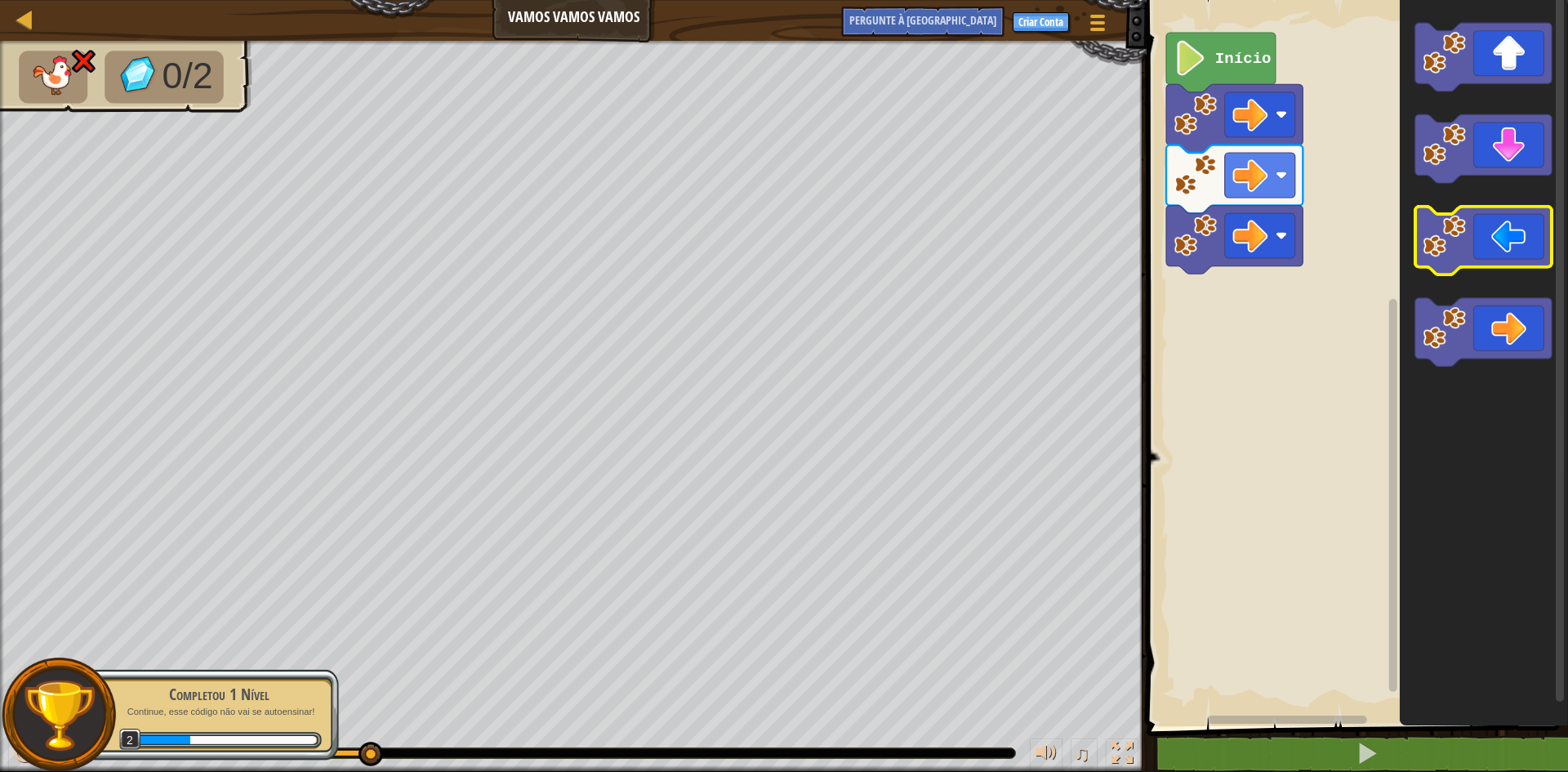
click at [1465, 253] on image "Espaço de trabalho do Blockly" at bounding box center [1444, 236] width 43 height 43
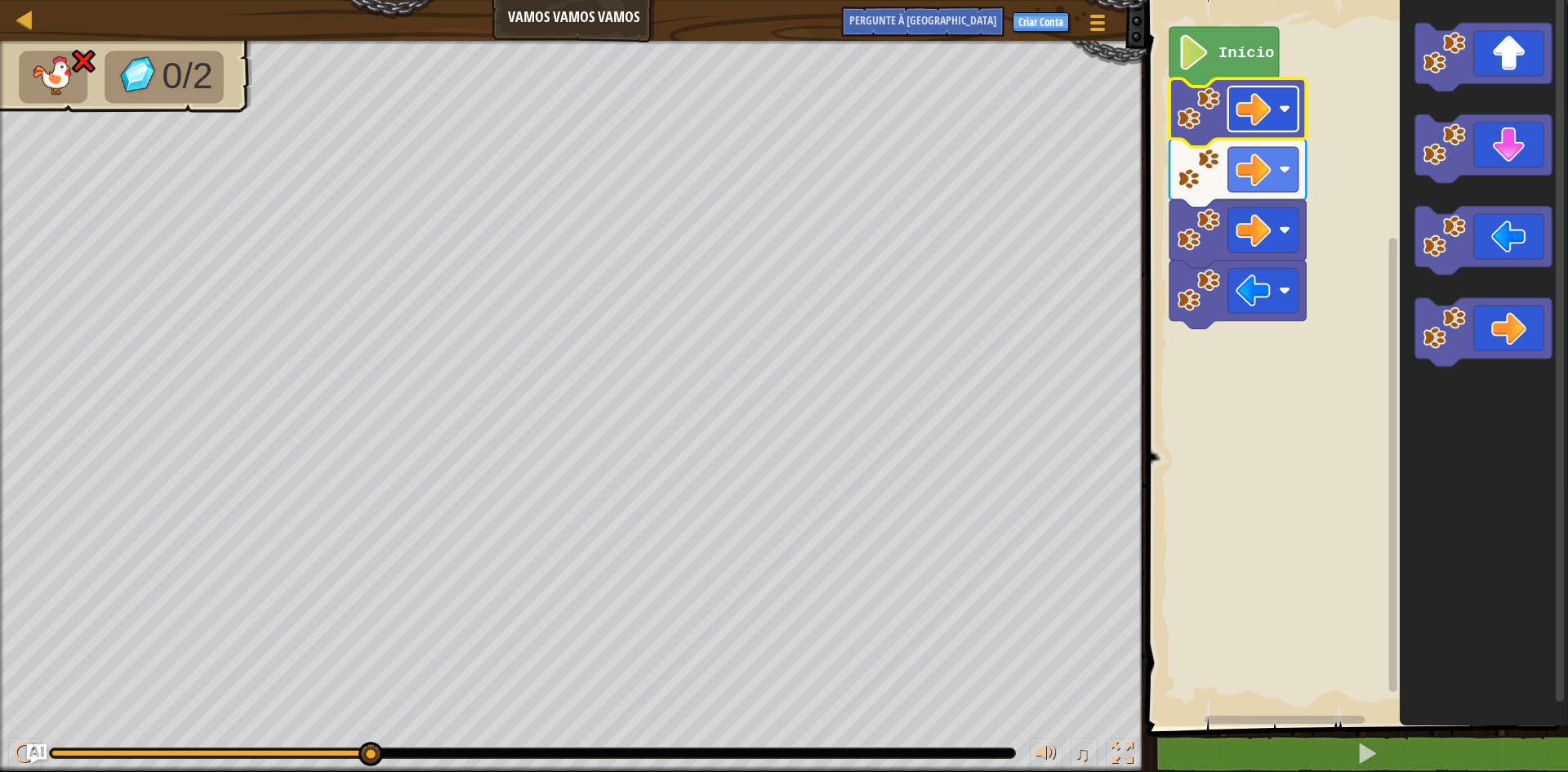
click at [1277, 113] on rect "Espaço de trabalho do Blockly" at bounding box center [1263, 109] width 70 height 45
click at [1262, 172] on image "Espaço de trabalho do Blockly" at bounding box center [1253, 169] width 35 height 35
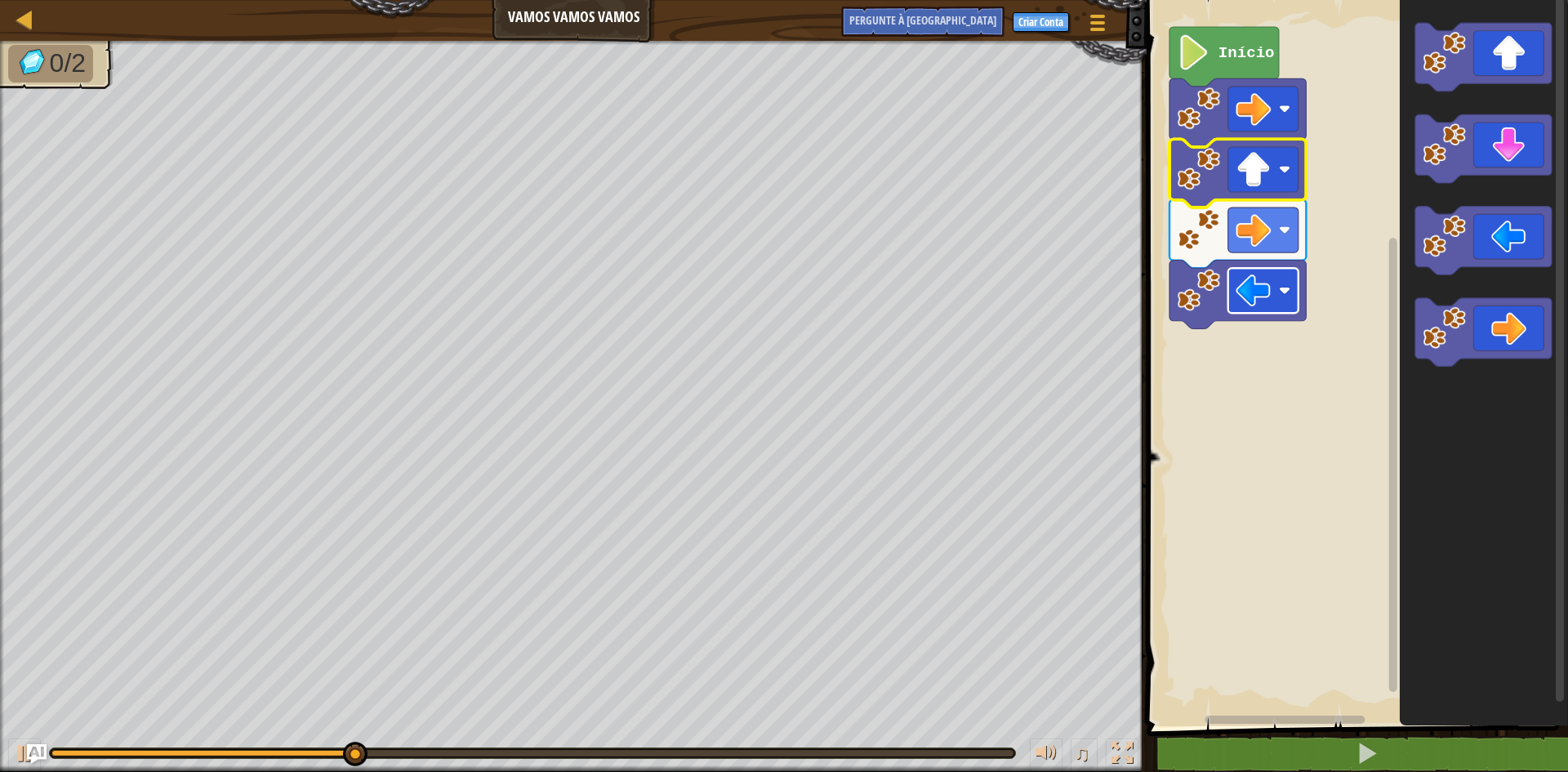
click at [1266, 289] on image "Espaço de trabalho do Blockly" at bounding box center [1253, 290] width 35 height 35
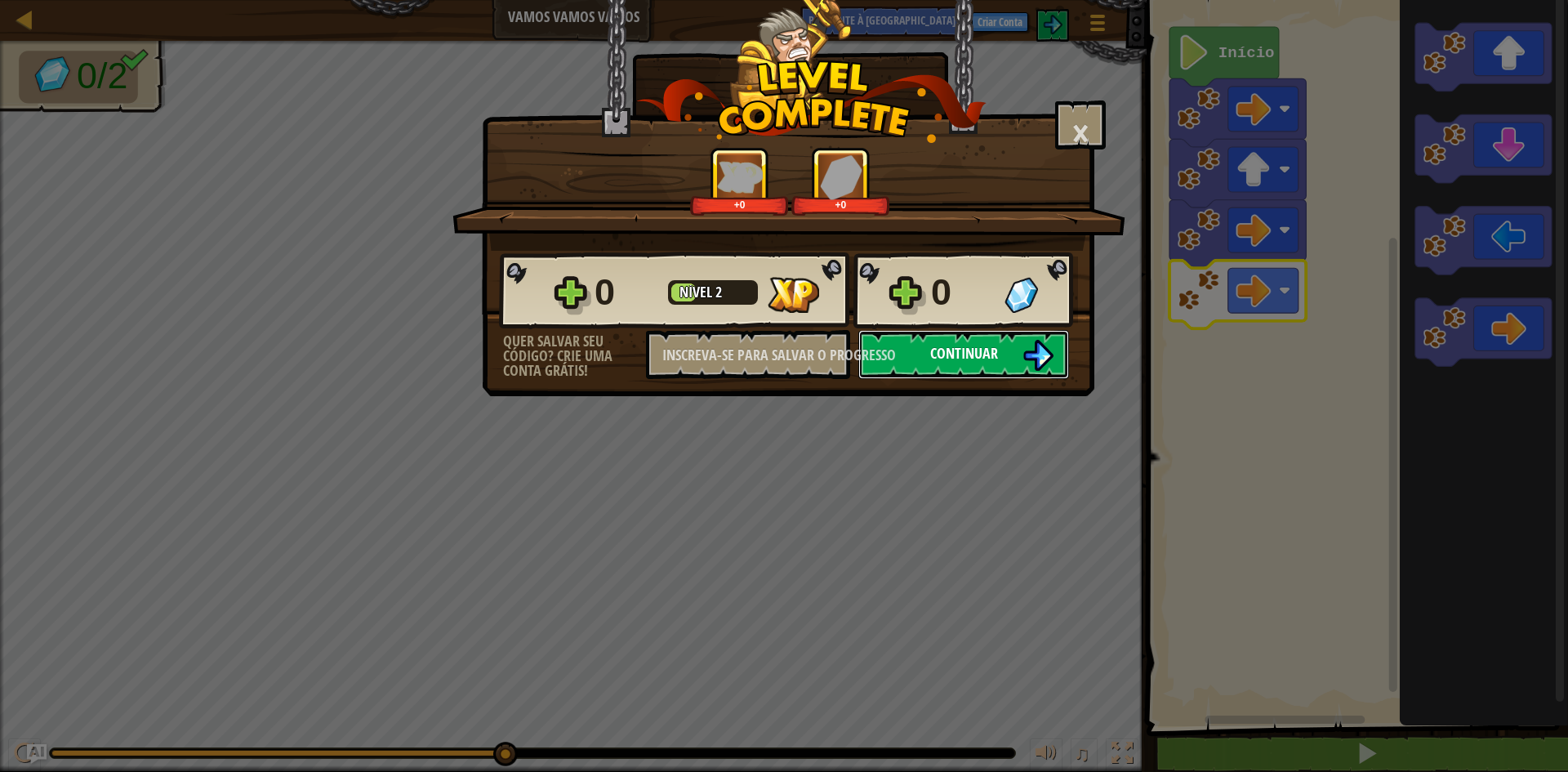
click at [1008, 376] on button "Continuar" at bounding box center [964, 355] width 211 height 49
